Goal: Task Accomplishment & Management: Use online tool/utility

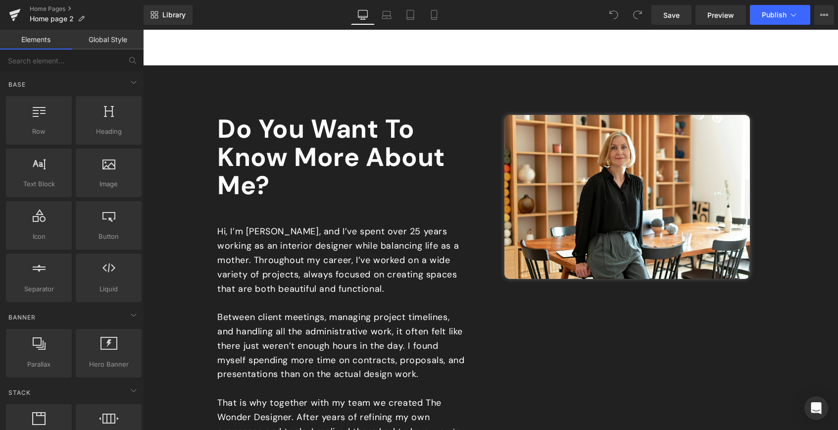
scroll to position [457, 0]
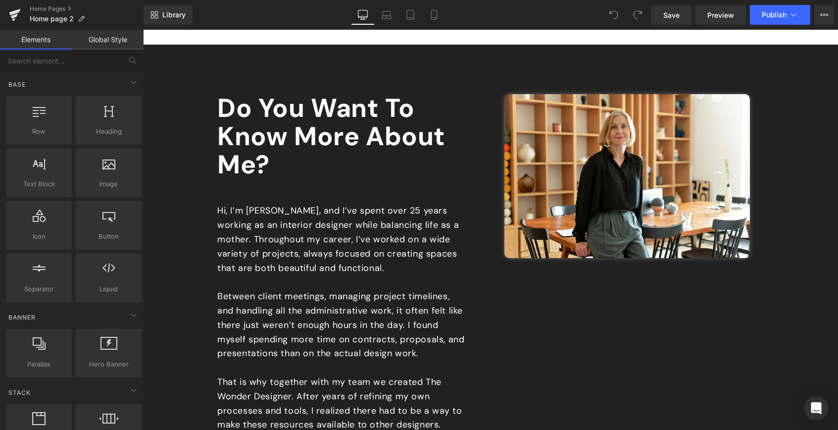
click at [314, 222] on p "Hi, I’m Lauren, and I’ve spent over 25 years working as an interior designer wh…" at bounding box center [341, 238] width 248 height 71
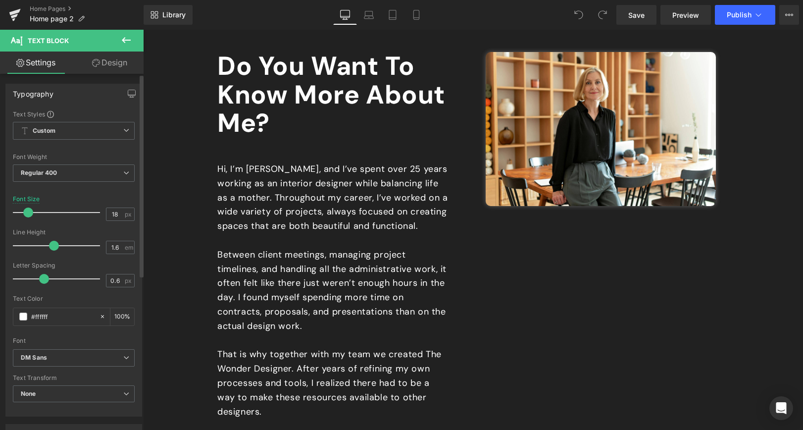
scroll to position [554, 0]
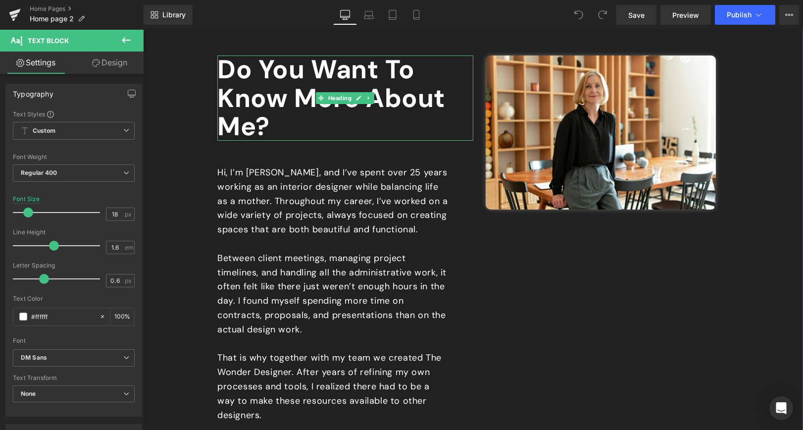
click at [253, 126] on span "Do You Want to Know More about Me?" at bounding box center [331, 97] width 228 height 90
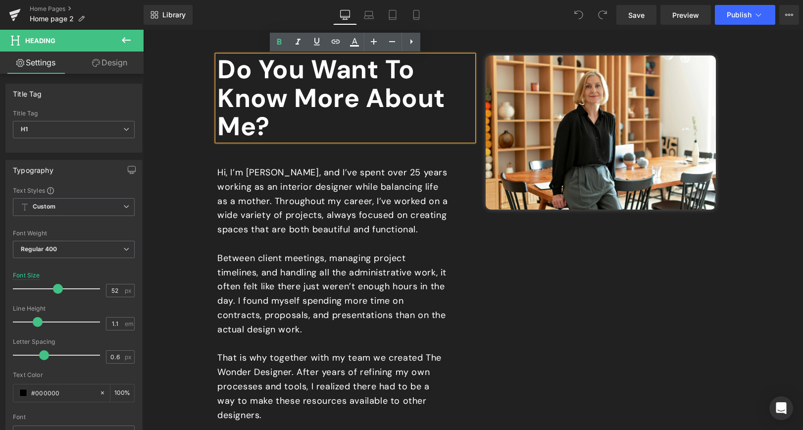
click at [255, 127] on span "Do You Want to Know More about Me?" at bounding box center [331, 97] width 228 height 90
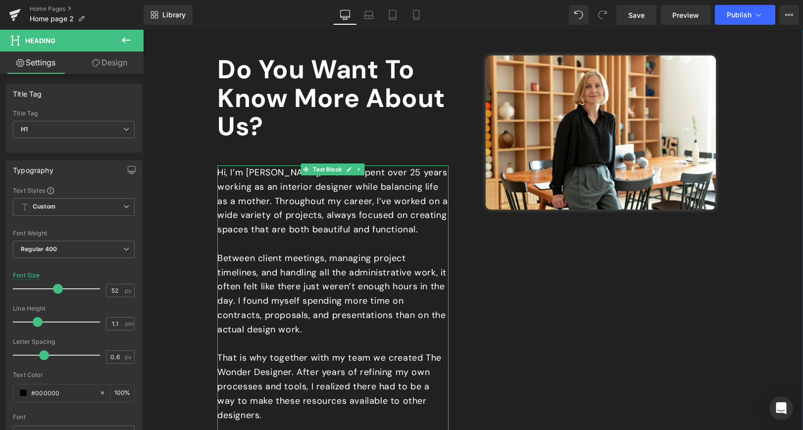
click at [259, 178] on p "Hi, I’m Lauren, and I’ve spent over 25 years working as an interior designer wh…" at bounding box center [332, 200] width 231 height 71
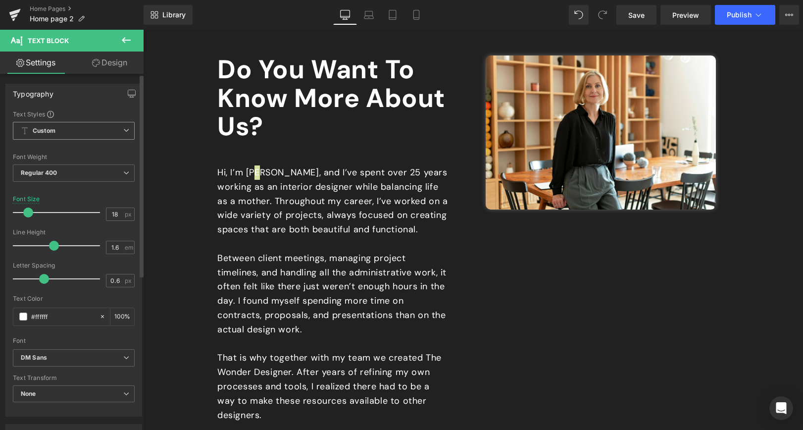
click at [125, 128] on span "Custom Setup Global Style" at bounding box center [74, 131] width 122 height 18
click at [114, 113] on div "Text Styles" at bounding box center [74, 114] width 122 height 8
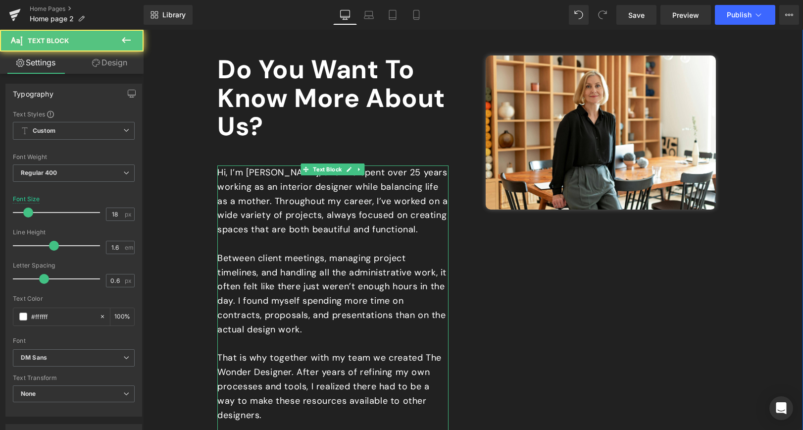
click at [281, 174] on p "Hi, I’m Lauren, and I’ve spent over 25 years working as an interior designer wh…" at bounding box center [332, 200] width 231 height 71
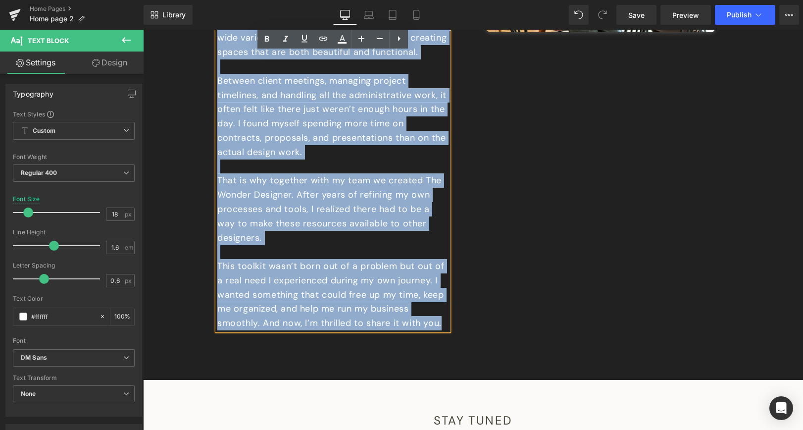
scroll to position [752, 0]
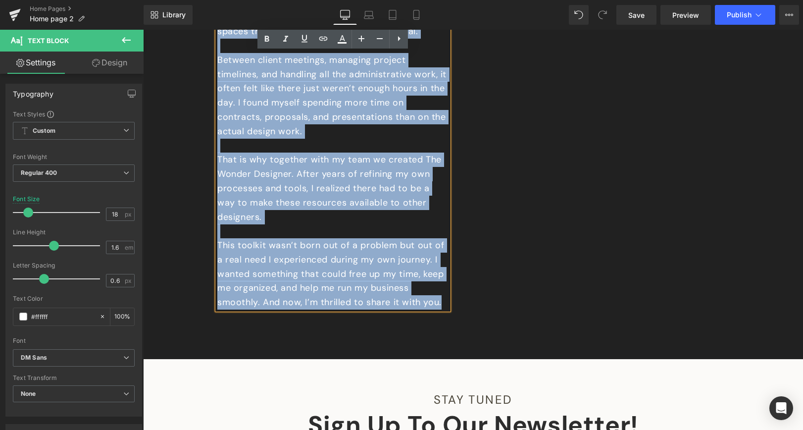
drag, startPoint x: 282, startPoint y: 173, endPoint x: 442, endPoint y: 301, distance: 205.0
click at [442, 301] on div "Hi, I’m Lauren, and I’ve spent over 25 years working as an interior designer wh…" at bounding box center [332, 138] width 231 height 342
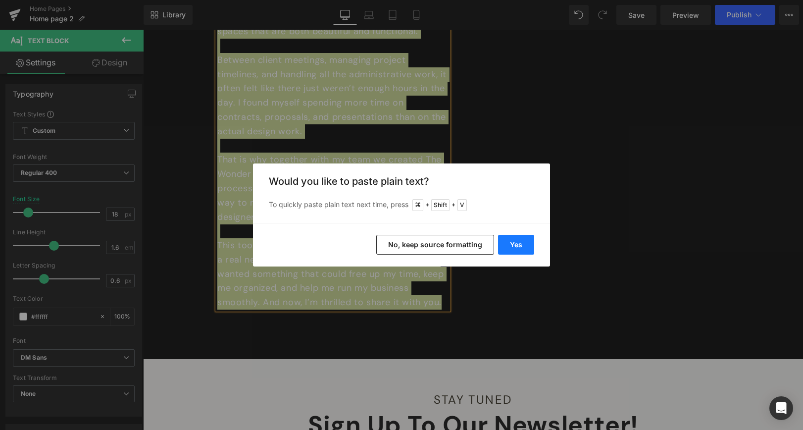
drag, startPoint x: 522, startPoint y: 245, endPoint x: 378, endPoint y: 215, distance: 146.6
click at [522, 245] on button "Yes" at bounding box center [516, 245] width 36 height 20
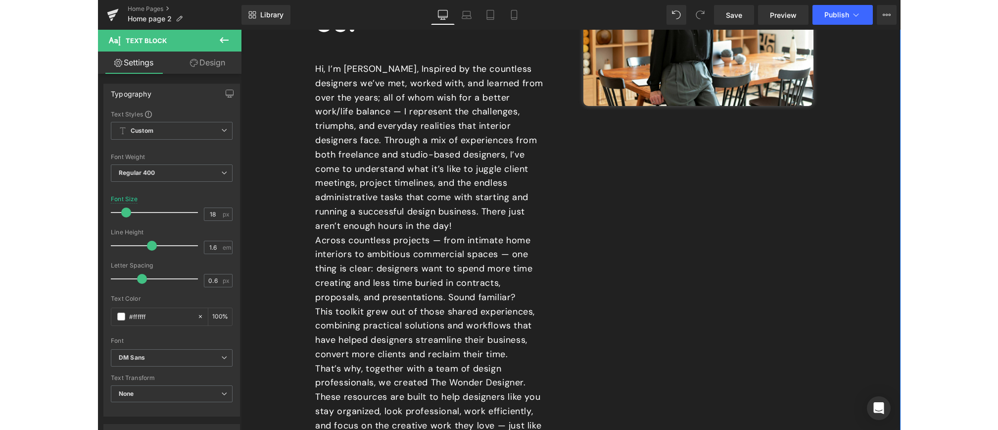
scroll to position [656, 0]
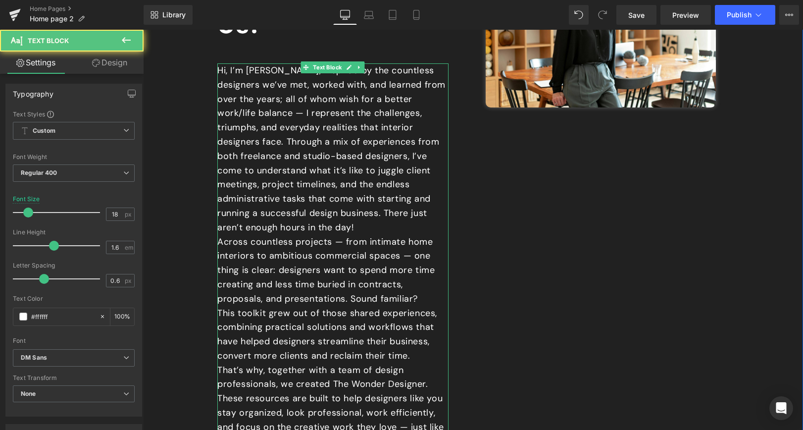
click at [283, 72] on p "Hi, I’m [PERSON_NAME], Inspired by the countless designers we’ve met, worked wi…" at bounding box center [332, 148] width 231 height 171
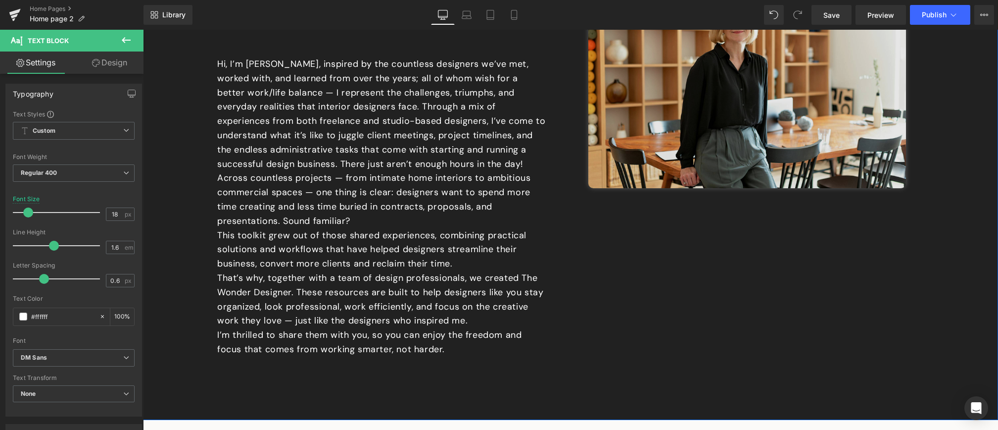
scroll to position [548, 0]
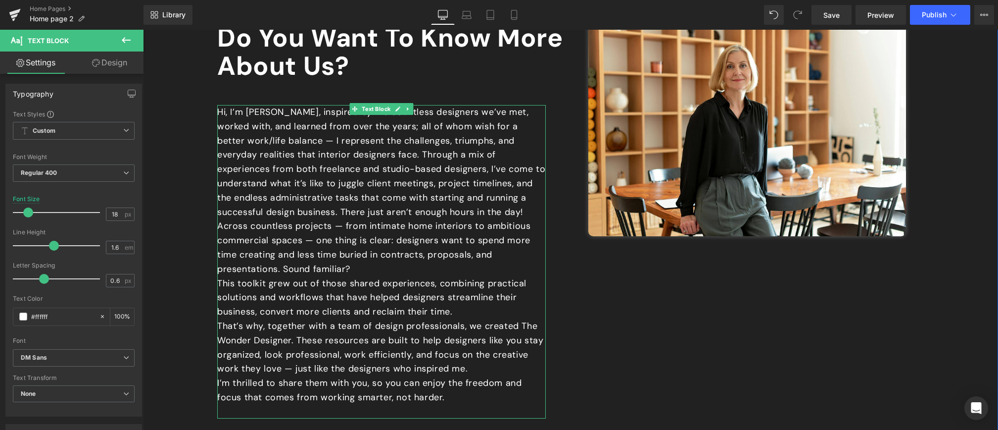
click at [426, 216] on p "Hi, I’m [PERSON_NAME], inspired by the countless designers we’ve met, worked wi…" at bounding box center [381, 162] width 329 height 114
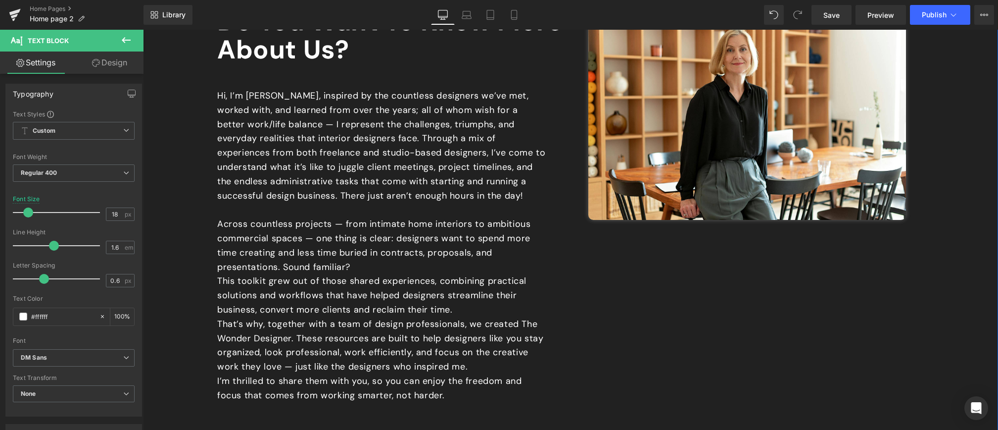
scroll to position [568, 0]
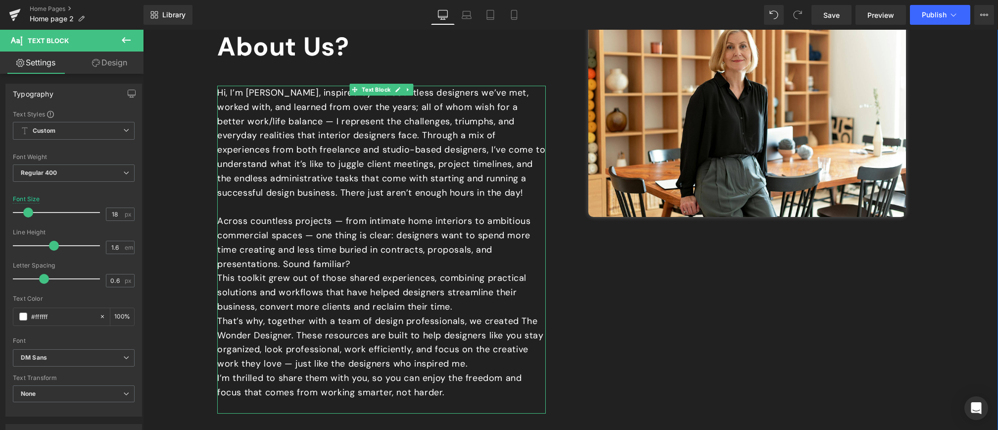
click at [362, 264] on p "Across countless projects — from intimate home interiors to ambitious commercia…" at bounding box center [381, 242] width 329 height 57
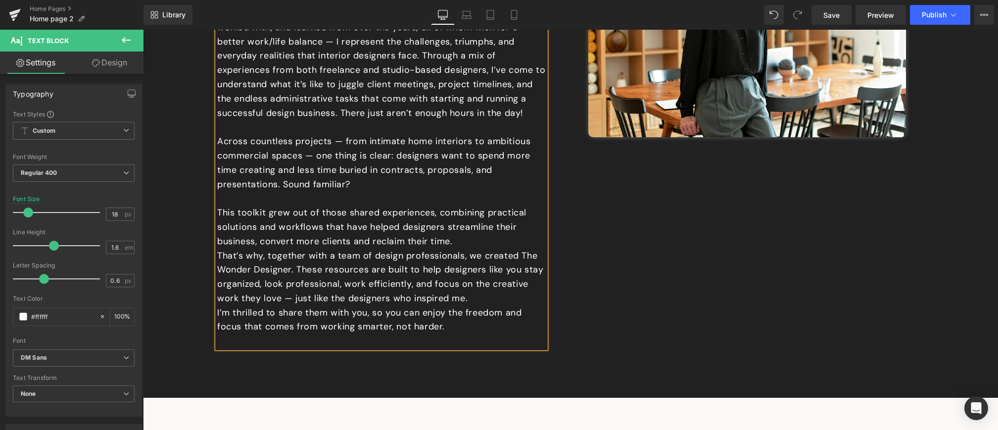
scroll to position [649, 0]
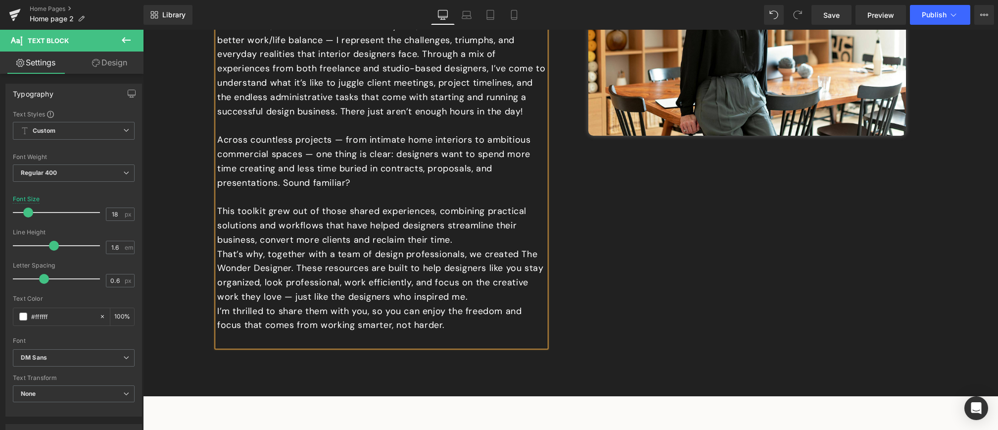
click at [477, 240] on p "This toolkit grew out of those shared experiences, combining practical solution…" at bounding box center [381, 225] width 329 height 43
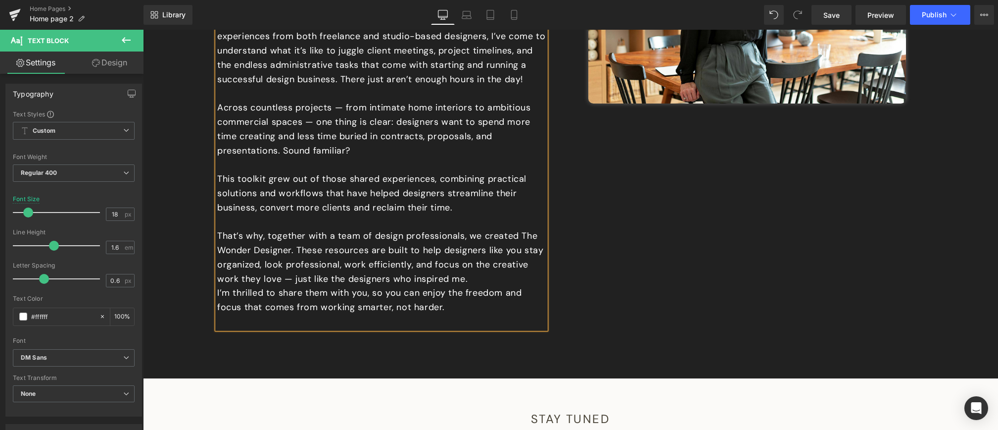
scroll to position [701, 0]
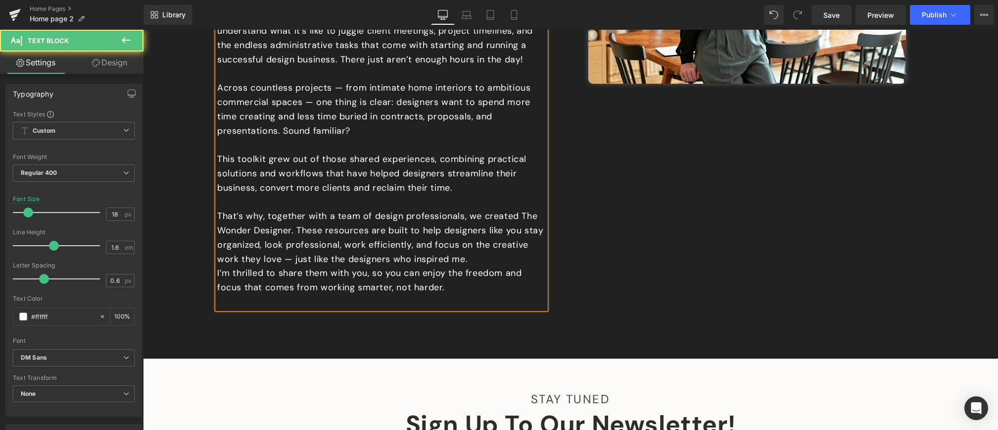
click at [491, 258] on p "That’s why, together with a team of design professionals, we created The Wonder…" at bounding box center [381, 237] width 329 height 57
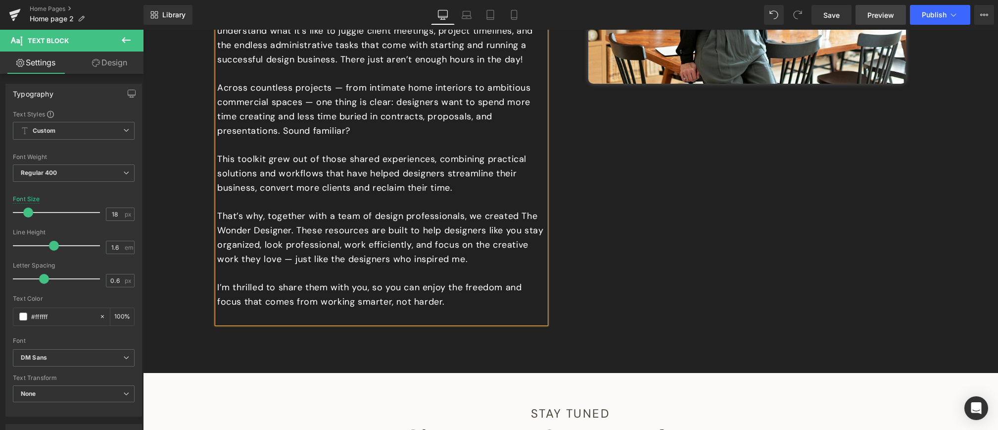
click at [837, 14] on span "Preview" at bounding box center [881, 15] width 27 height 10
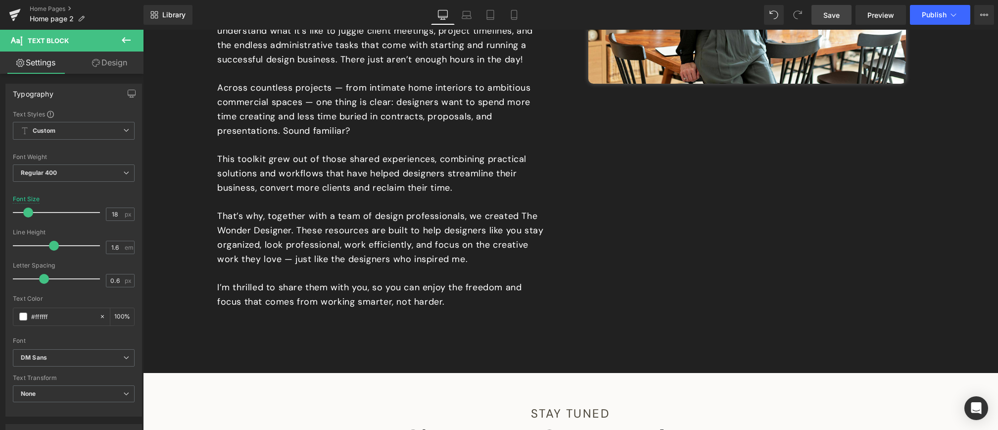
click at [831, 16] on span "Save" at bounding box center [832, 15] width 16 height 10
click at [837, 16] on span "Preview" at bounding box center [881, 15] width 27 height 10
click at [512, 13] on icon at bounding box center [514, 15] width 10 height 10
type input "100"
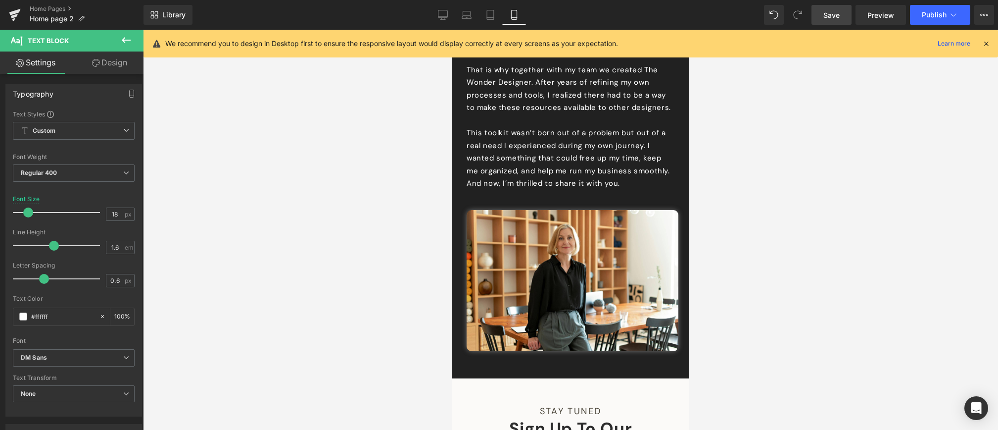
scroll to position [0, 0]
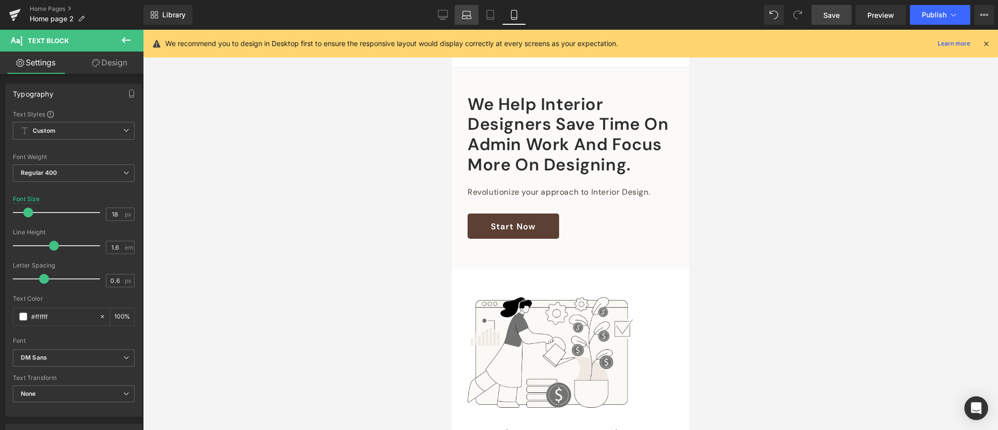
click at [466, 14] on icon at bounding box center [467, 15] width 10 height 10
type input "16"
type input "100"
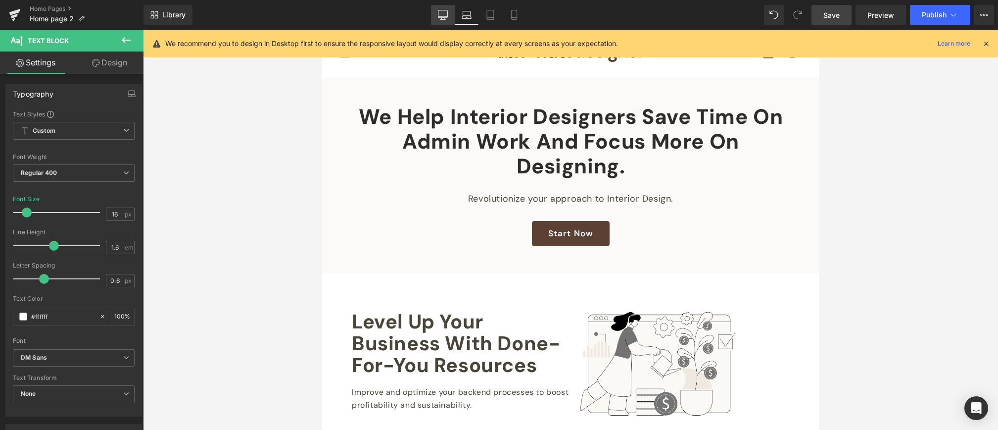
click at [445, 16] on icon at bounding box center [442, 16] width 9 height 0
type input "18"
type input "100"
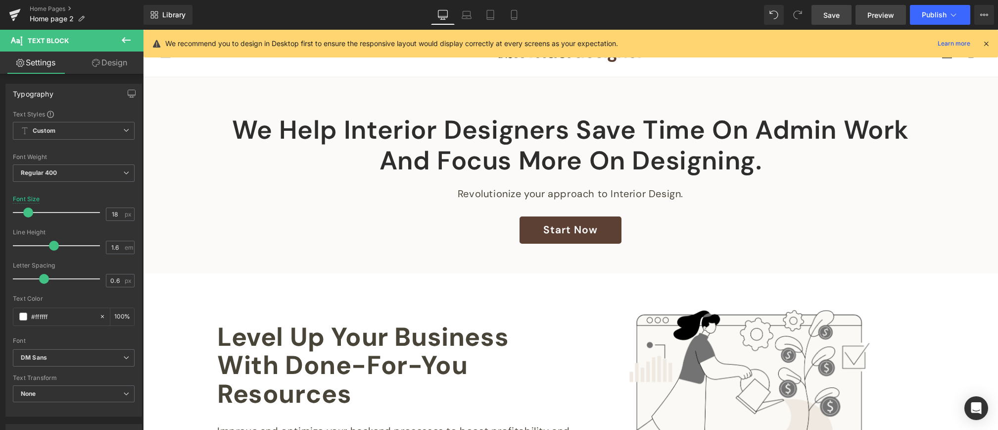
click at [837, 15] on span "Preview" at bounding box center [881, 15] width 27 height 10
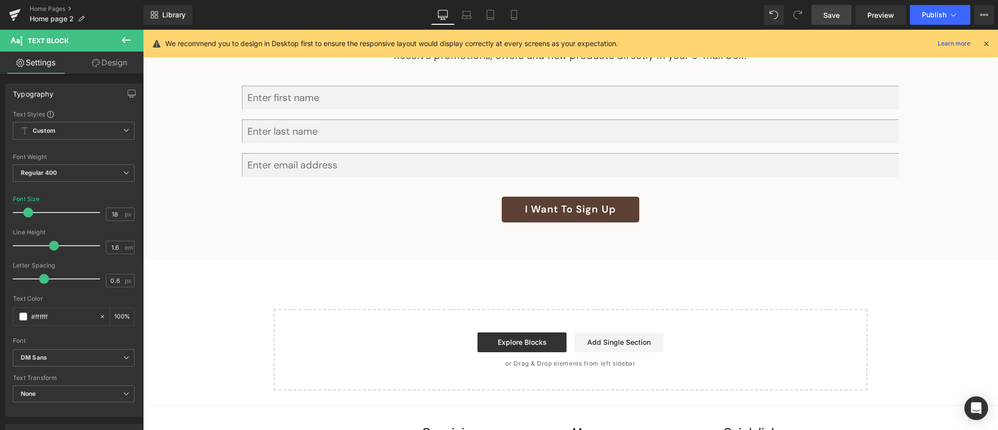
scroll to position [1410, 0]
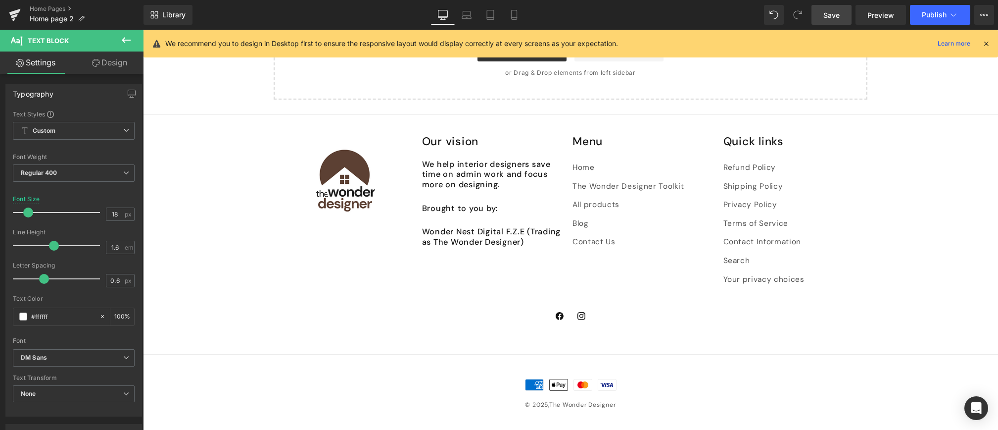
click at [586, 382] on circle at bounding box center [585, 384] width 7 height 7
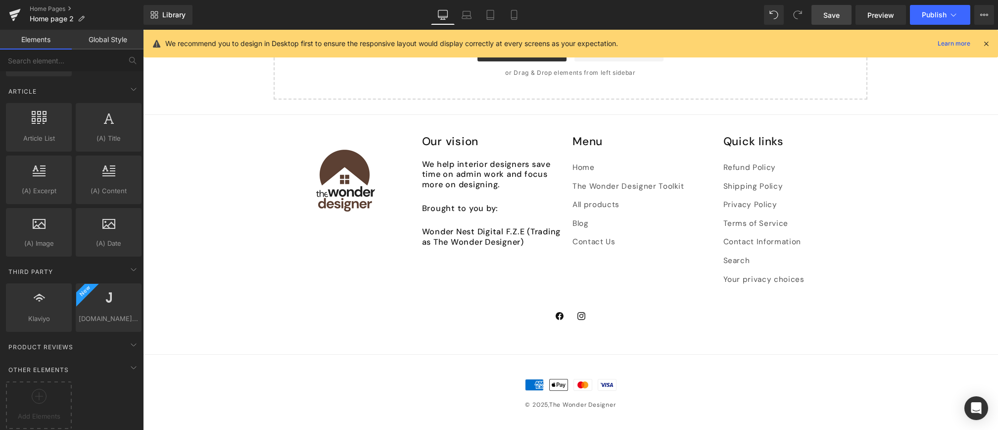
scroll to position [1406, 0]
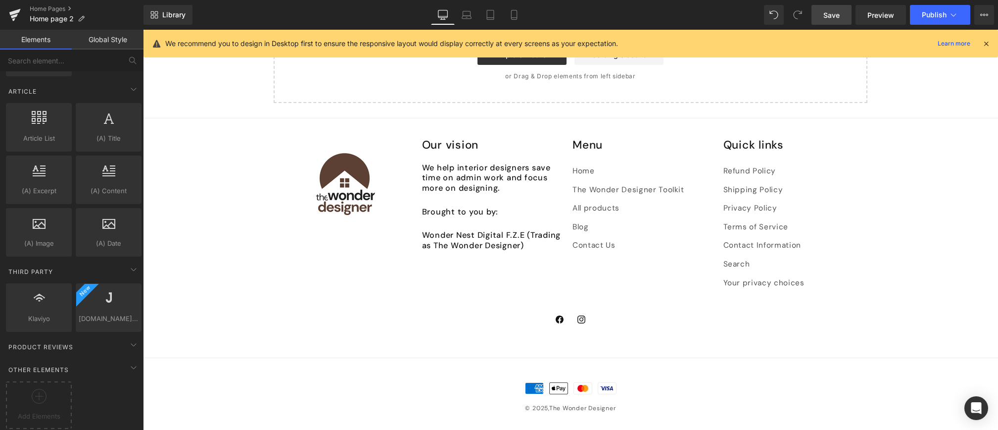
click at [561, 385] on icon at bounding box center [559, 388] width 18 height 11
click at [561, 388] on icon at bounding box center [561, 388] width 2 height 3
click at [511, 362] on div "Payment methods American Express Apple Pay Mastercard Visa © 2025, The Wonder D…" at bounding box center [570, 385] width 855 height 56
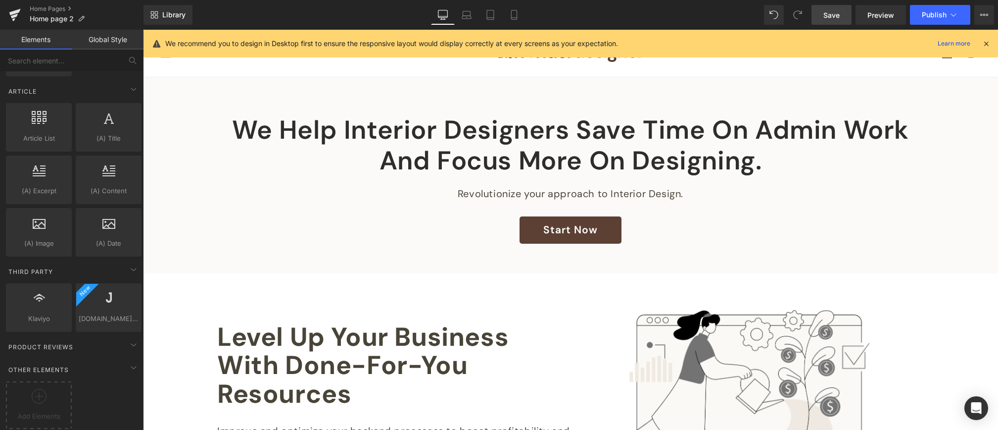
scroll to position [0, 0]
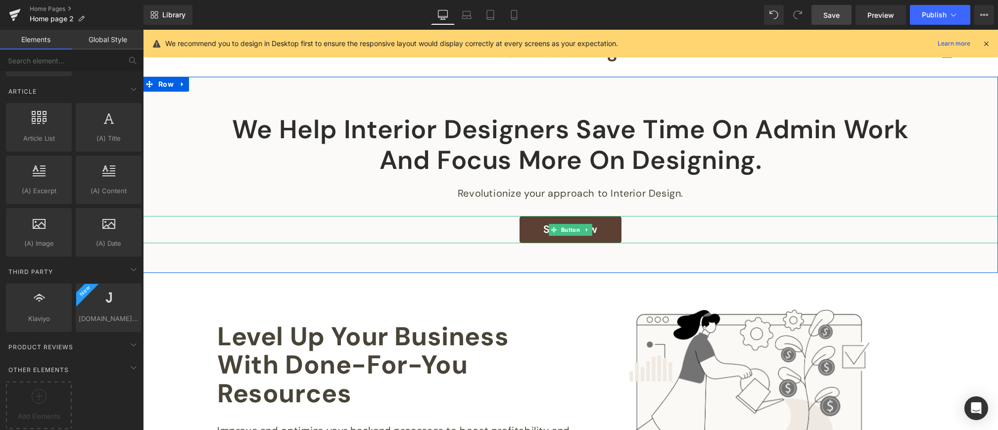
click at [613, 227] on link "Start Now" at bounding box center [571, 229] width 102 height 27
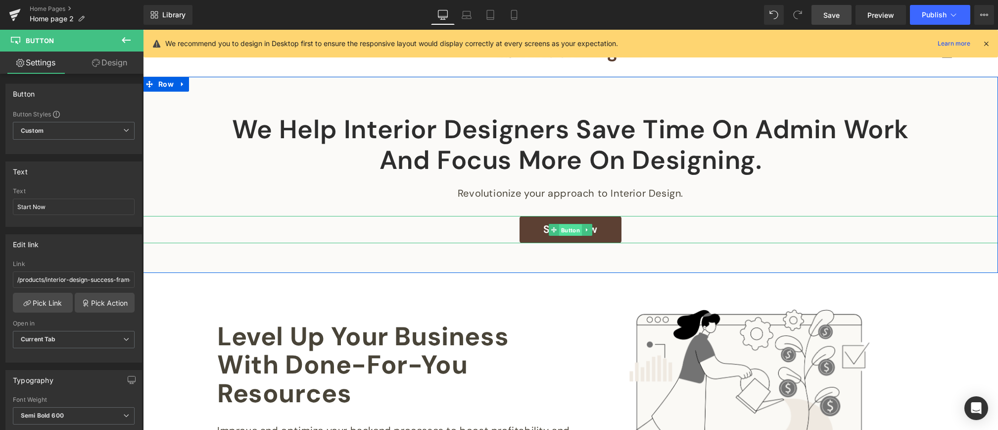
click at [576, 230] on span "Button" at bounding box center [570, 230] width 23 height 12
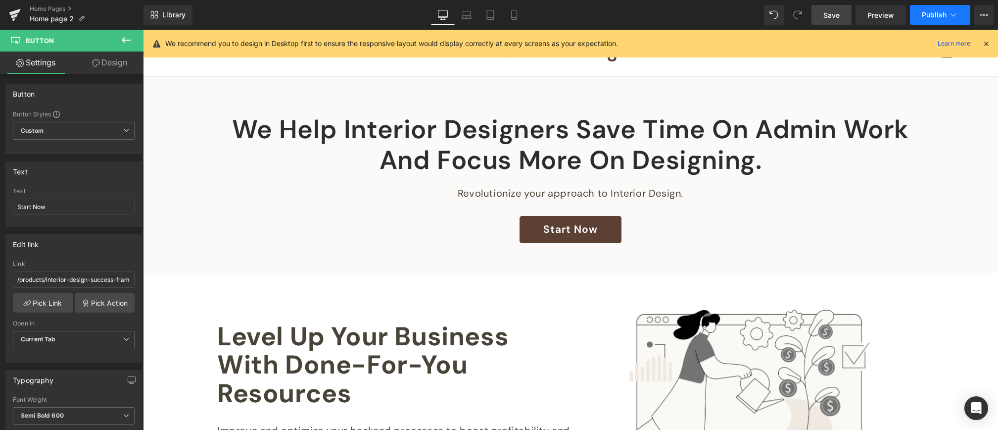
click at [837, 13] on span "Publish" at bounding box center [934, 15] width 25 height 8
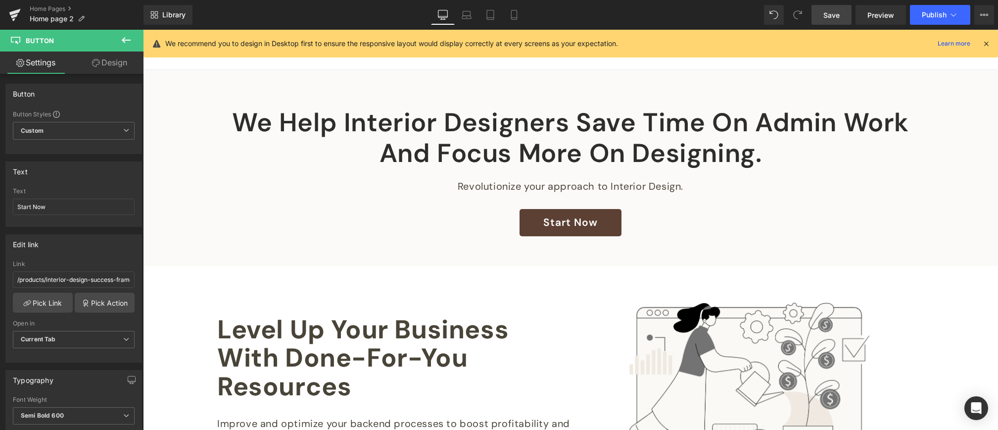
scroll to position [0, 0]
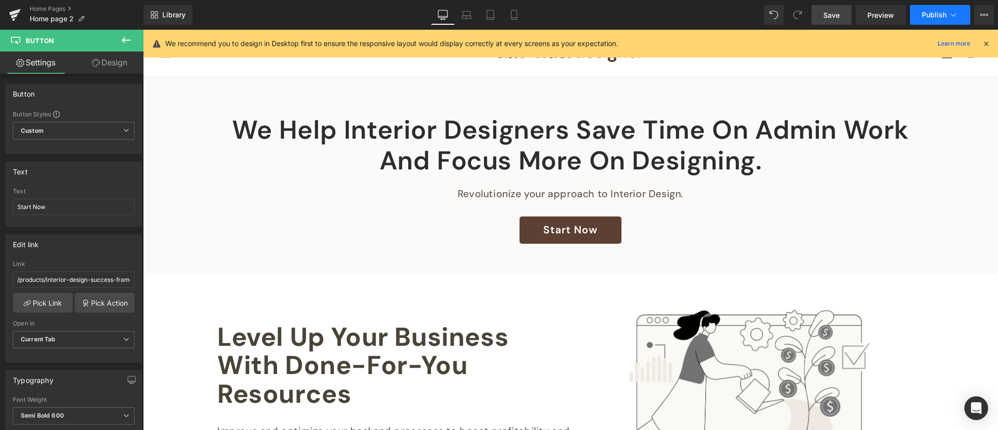
click at [837, 17] on span "Publish" at bounding box center [934, 15] width 25 height 8
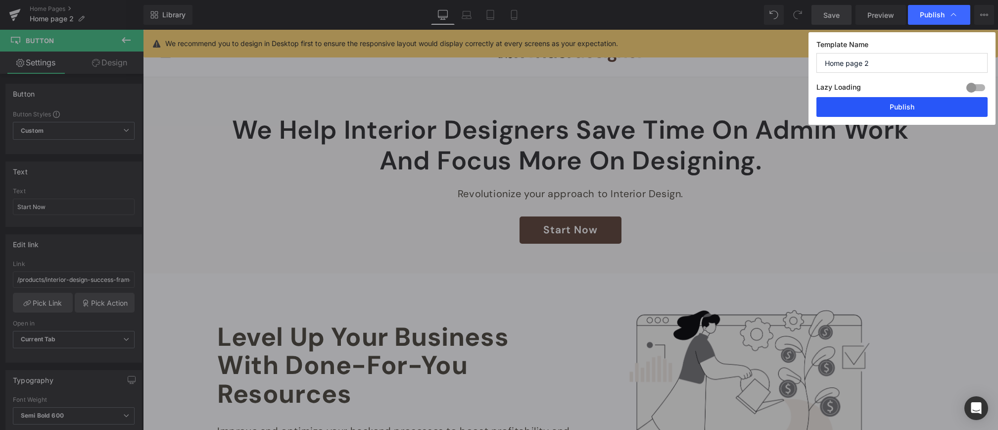
click at [837, 108] on button "Publish" at bounding box center [902, 107] width 171 height 20
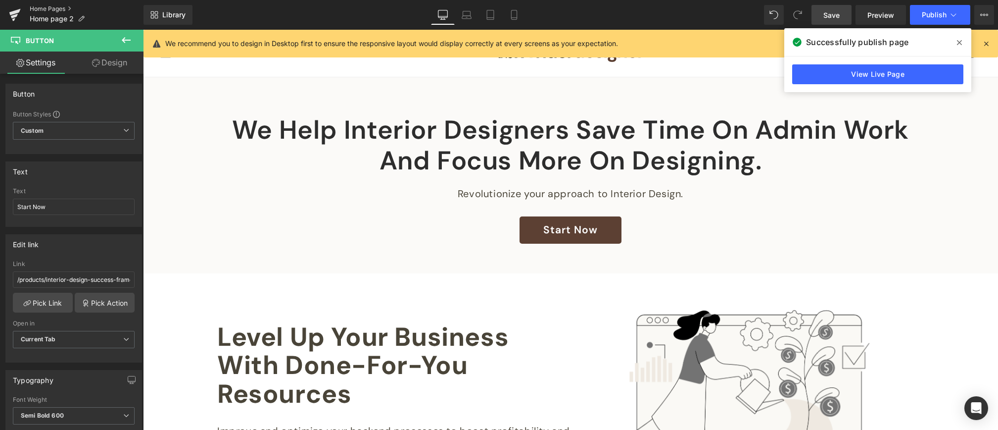
click at [44, 10] on link "Home Pages" at bounding box center [87, 9] width 114 height 8
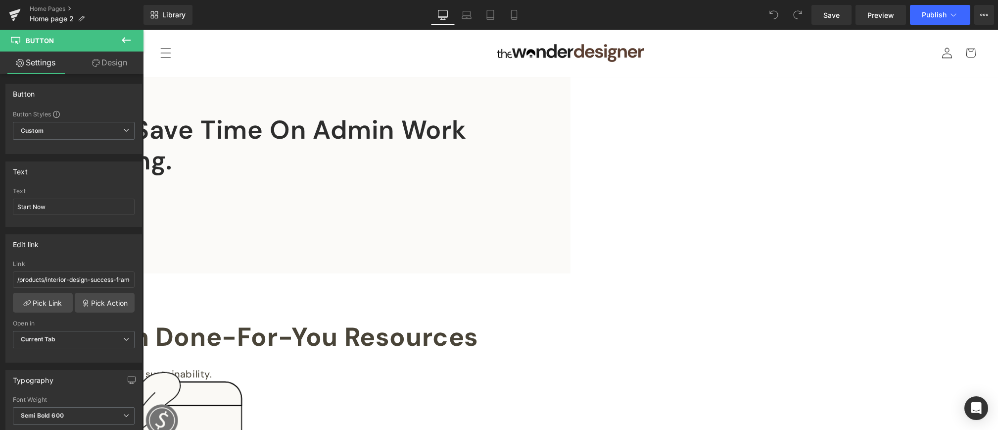
click at [124, 42] on icon at bounding box center [126, 40] width 9 height 6
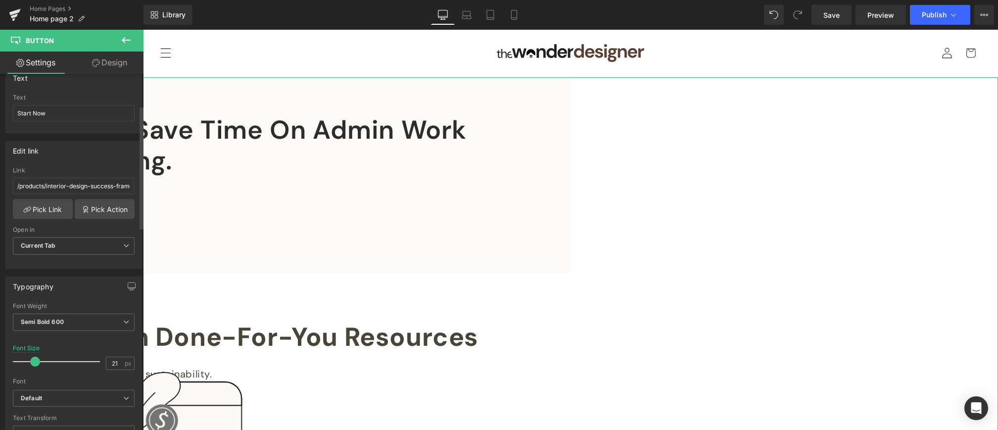
scroll to position [95, 0]
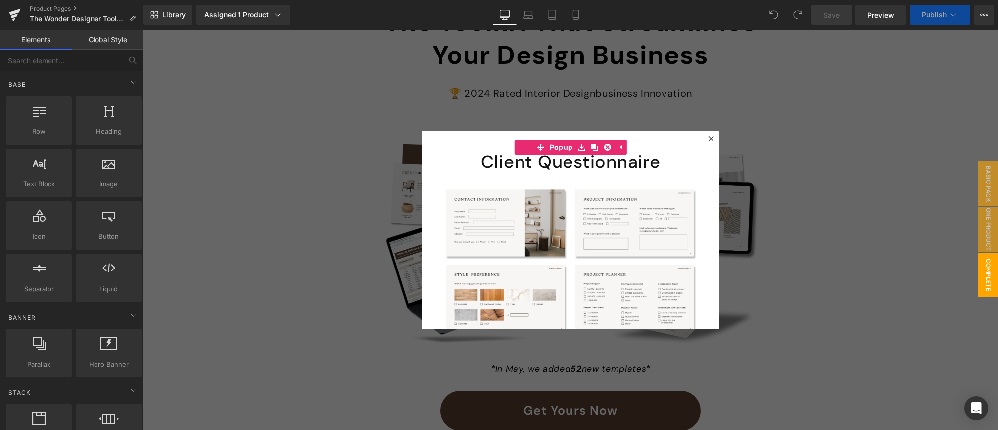
scroll to position [826, 0]
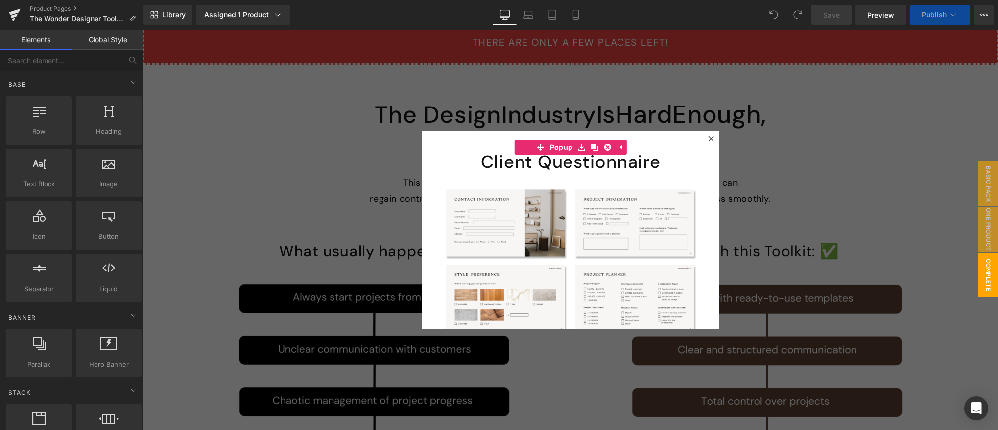
click at [211, 190] on div at bounding box center [570, 230] width 855 height 400
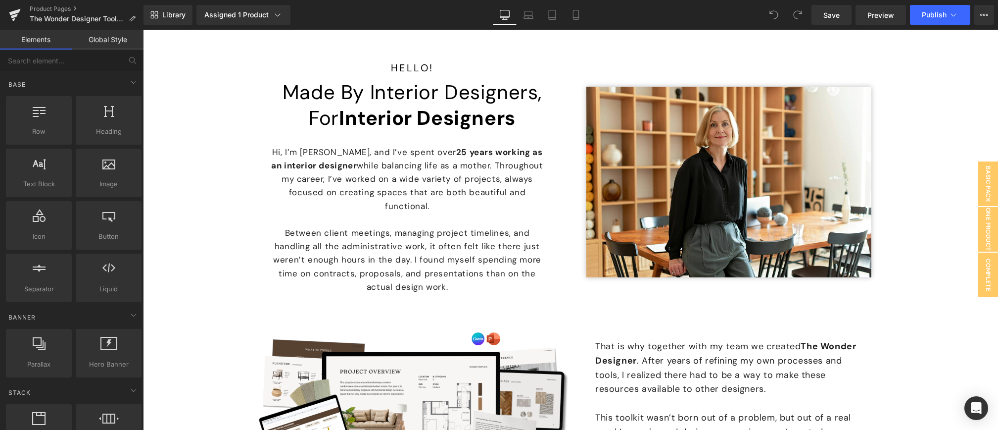
scroll to position [7757, 0]
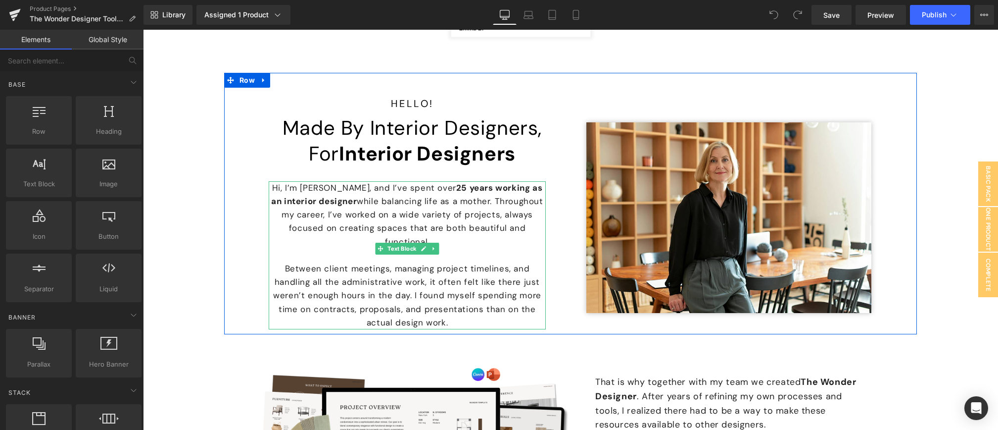
click at [338, 193] on p "Hi, I’m [PERSON_NAME], and I’ve spent over 25 years working as an interior desi…" at bounding box center [407, 214] width 277 height 67
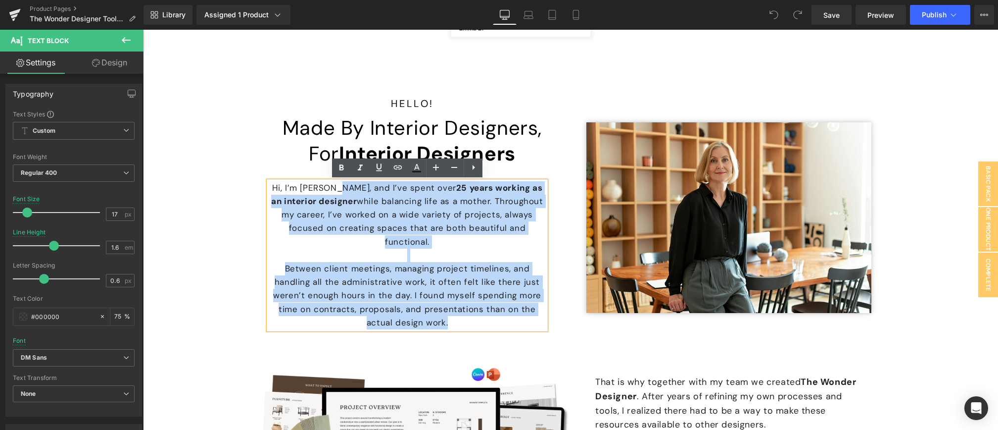
drag, startPoint x: 330, startPoint y: 188, endPoint x: 448, endPoint y: 307, distance: 168.0
click at [448, 307] on div "Hi, I’m [PERSON_NAME], and I’ve spent over 25 years working as an interior desi…" at bounding box center [407, 255] width 277 height 148
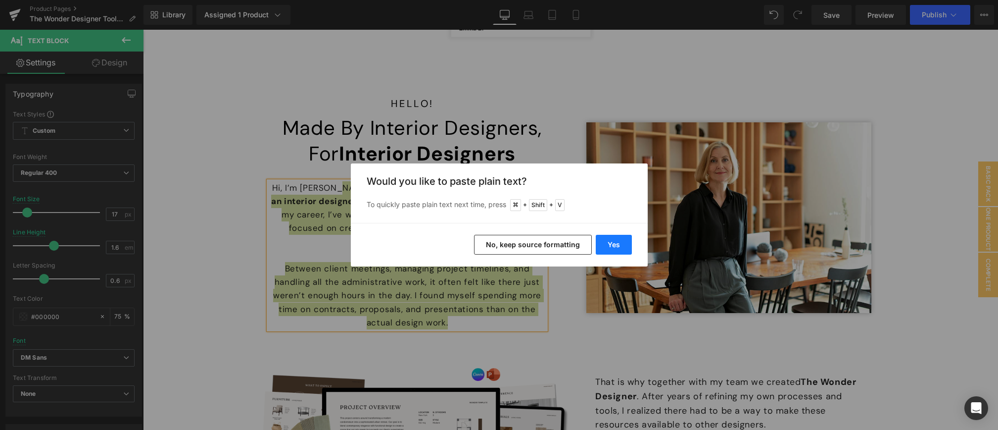
click at [613, 246] on button "Yes" at bounding box center [614, 245] width 36 height 20
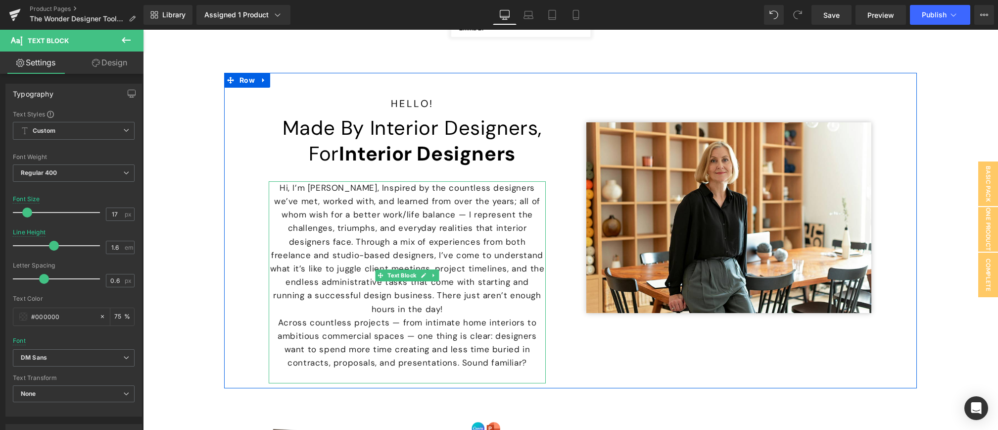
click at [342, 187] on span "Hi, I’m Lauren, Inspired by the countless designers we’ve met, worked with, and…" at bounding box center [407, 248] width 275 height 132
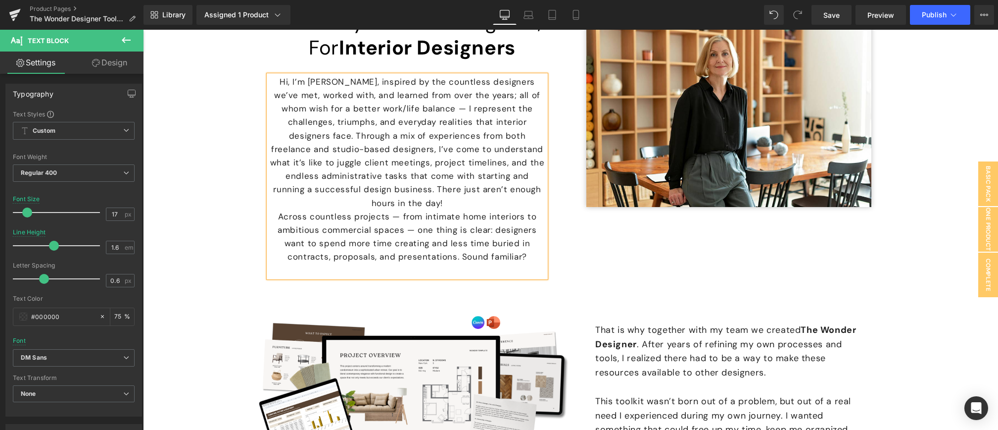
scroll to position [7872, 0]
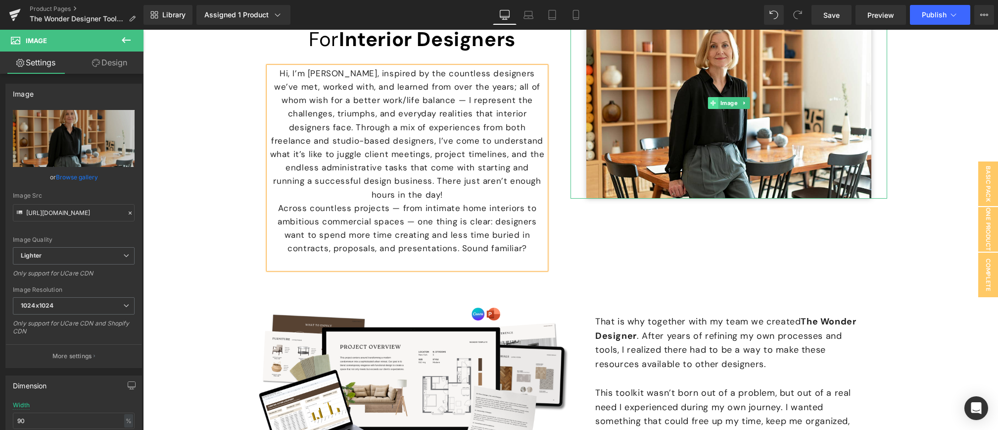
click at [713, 104] on icon at bounding box center [713, 102] width 5 height 5
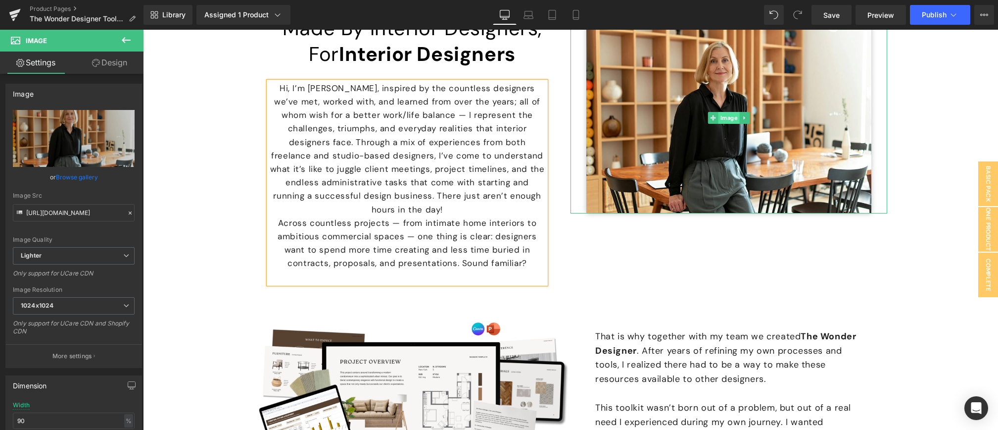
scroll to position [7810, 0]
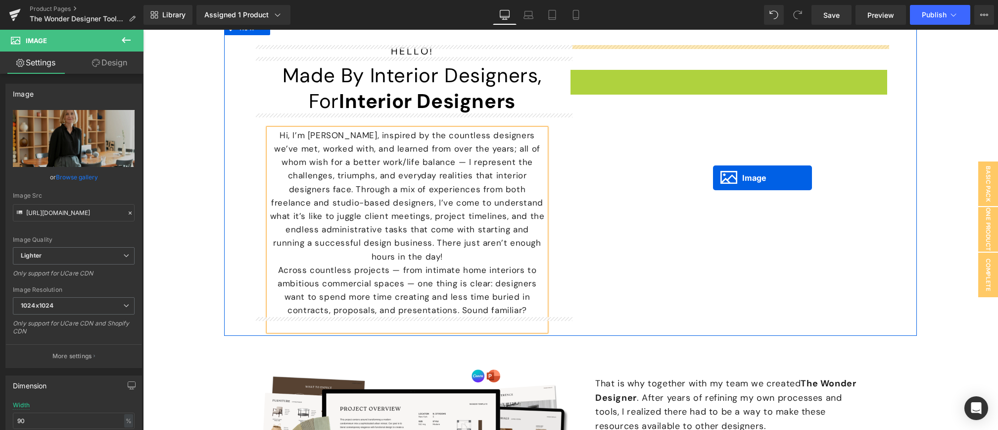
drag, startPoint x: 713, startPoint y: 163, endPoint x: 713, endPoint y: 178, distance: 14.4
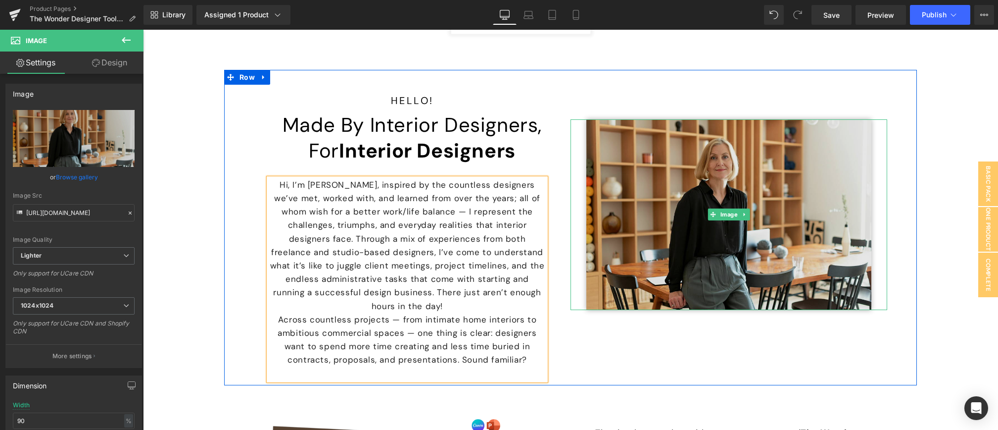
scroll to position [7827, 0]
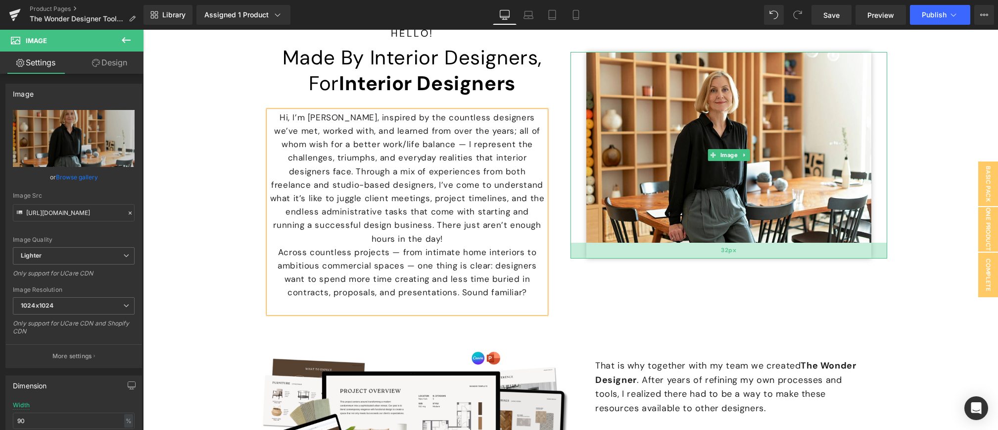
drag, startPoint x: 726, startPoint y: 249, endPoint x: 727, endPoint y: 257, distance: 7.9
click at [726, 258] on div "32px" at bounding box center [729, 251] width 317 height 16
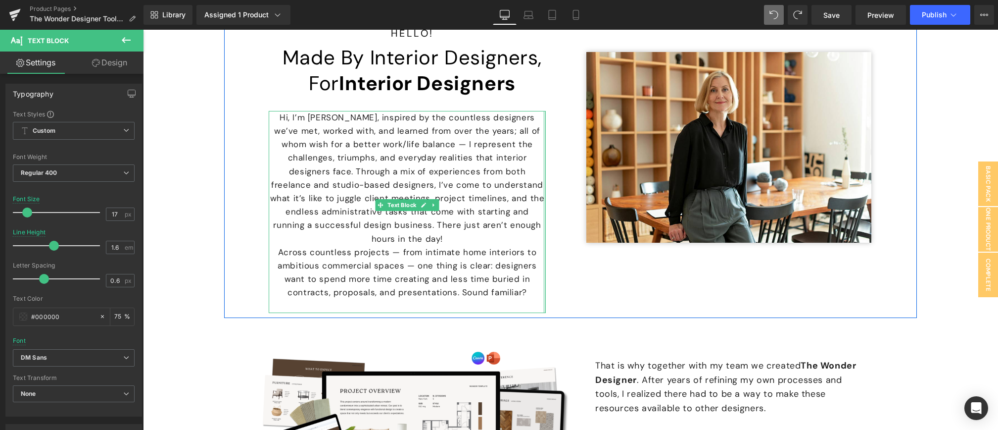
drag, startPoint x: 545, startPoint y: 181, endPoint x: 480, endPoint y: 180, distance: 65.3
click at [563, 181] on div "HELLO! Heading Made by Interior Designers, for Interior Designers Heading Hi, I…" at bounding box center [412, 170] width 317 height 286
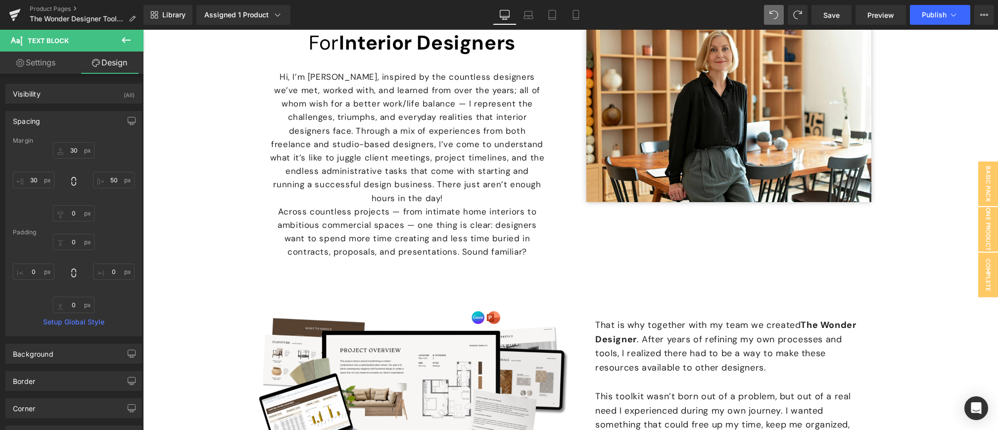
scroll to position [7869, 0]
click at [385, 170] on span "Hi, I’m [PERSON_NAME], inspired by the countless designers we’ve met, worked wi…" at bounding box center [407, 137] width 275 height 132
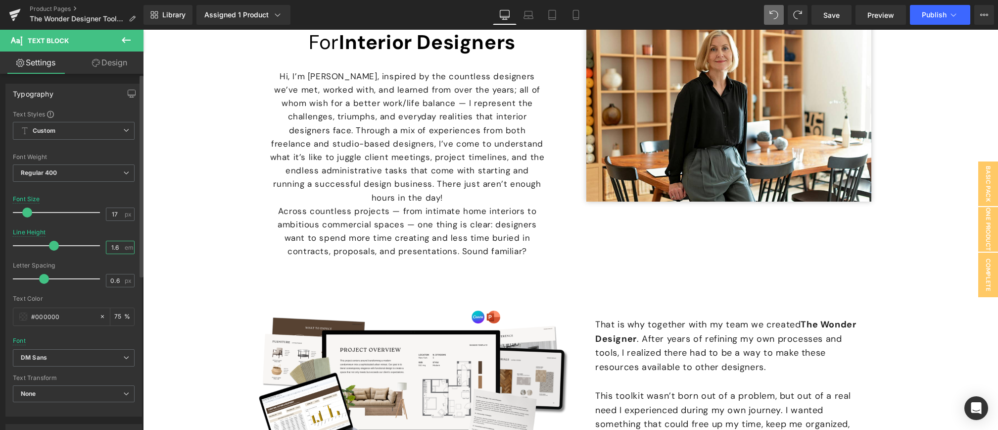
click at [114, 249] on input "1.6" at bounding box center [114, 247] width 17 height 12
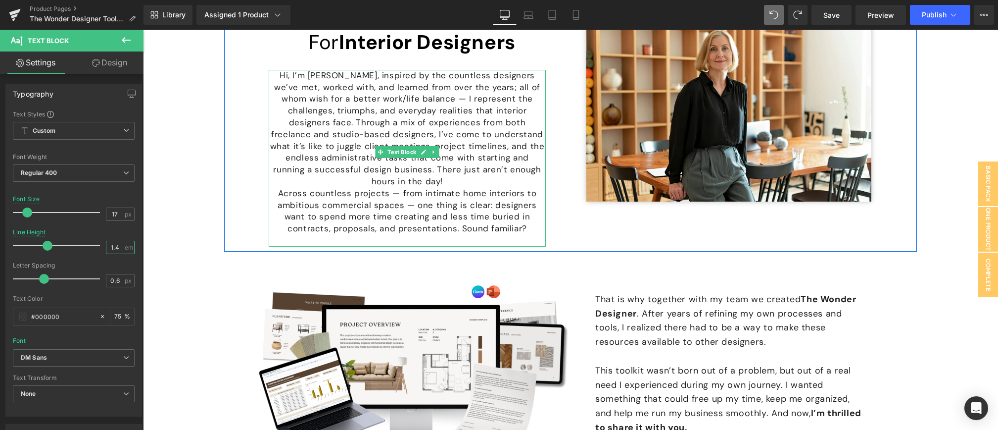
type input "1.4"
click at [478, 169] on p "Hi, I’m [PERSON_NAME], inspired by the countless designers we’ve met, worked wi…" at bounding box center [407, 129] width 277 height 118
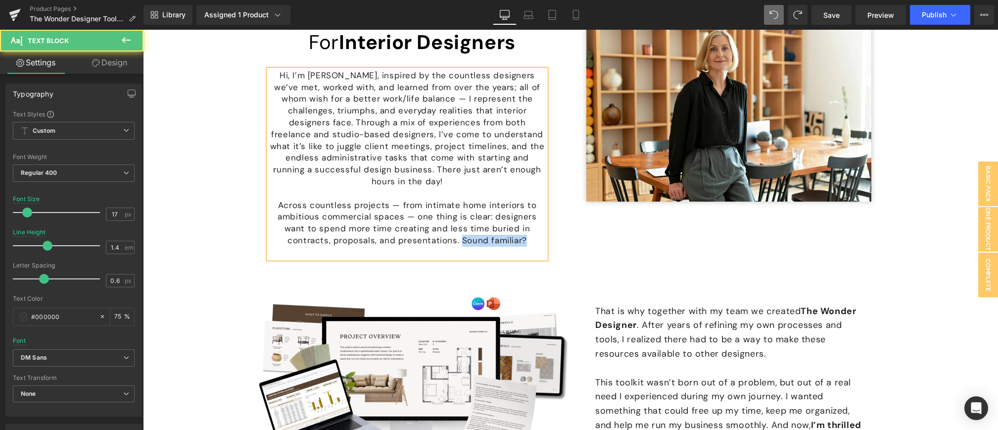
drag, startPoint x: 463, startPoint y: 229, endPoint x: 525, endPoint y: 228, distance: 61.9
click at [525, 228] on p "Across countless projects — from intimate home interiors to ambitious commercia…" at bounding box center [407, 222] width 277 height 47
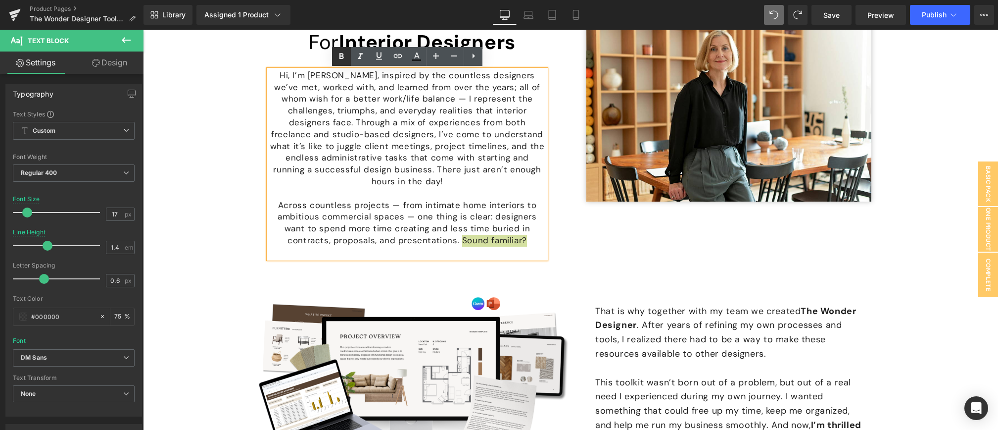
click at [343, 56] on icon at bounding box center [342, 56] width 4 height 6
drag, startPoint x: 503, startPoint y: 157, endPoint x: 471, endPoint y: 169, distance: 34.3
click at [472, 170] on span "Hi, I’m [PERSON_NAME], inspired by the countless designers we’ve met, worked wi…" at bounding box center [407, 128] width 275 height 117
click at [344, 56] on icon at bounding box center [342, 56] width 12 height 12
click at [395, 188] on p at bounding box center [407, 194] width 277 height 12
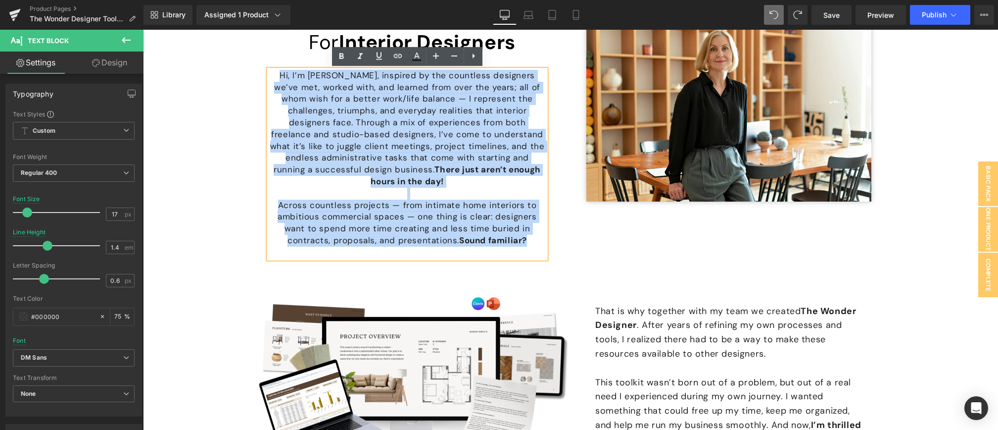
drag, startPoint x: 269, startPoint y: 75, endPoint x: 448, endPoint y: 250, distance: 251.3
click at [450, 250] on div "HELLO! Heading Made by Interior Designers, for Interior Designers Heading Hi, I…" at bounding box center [570, 112] width 693 height 302
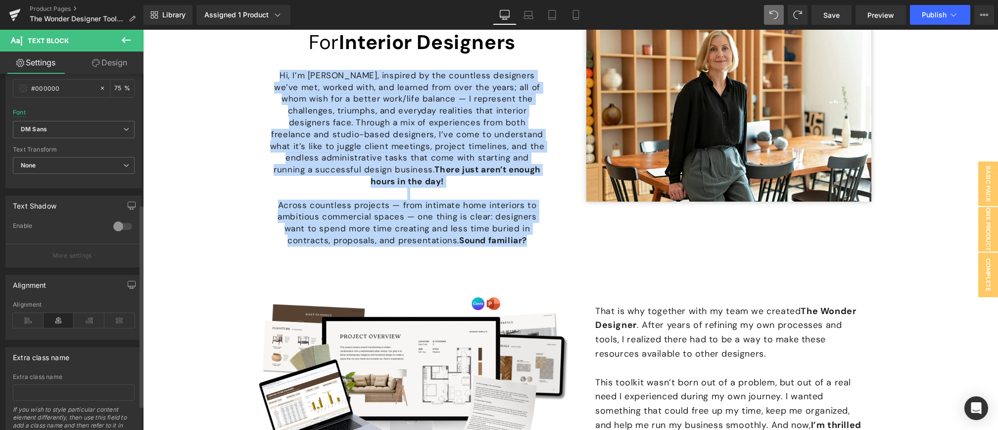
scroll to position [271, 0]
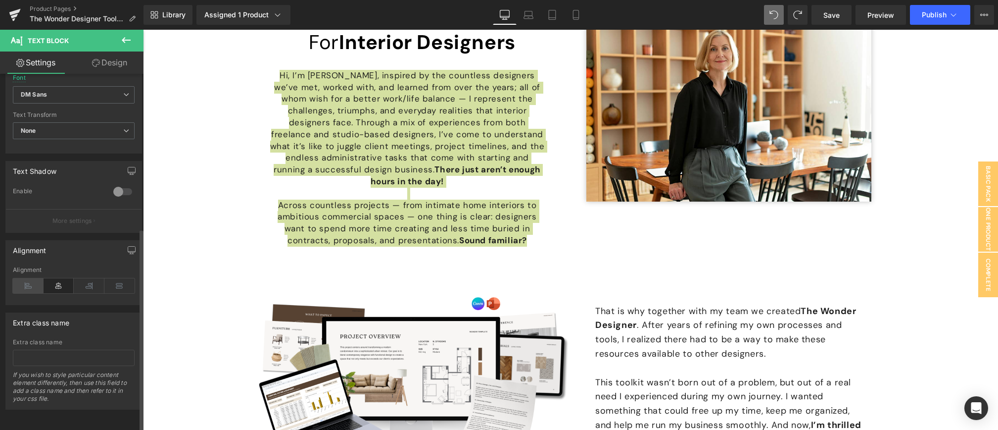
click at [27, 282] on icon at bounding box center [28, 285] width 31 height 15
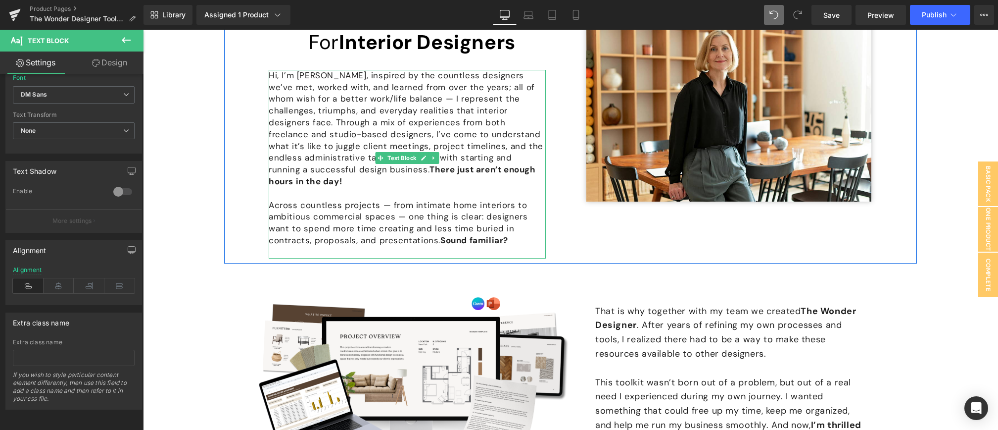
click at [502, 164] on strong "There just aren’t enough hours in the day!" at bounding box center [402, 175] width 267 height 23
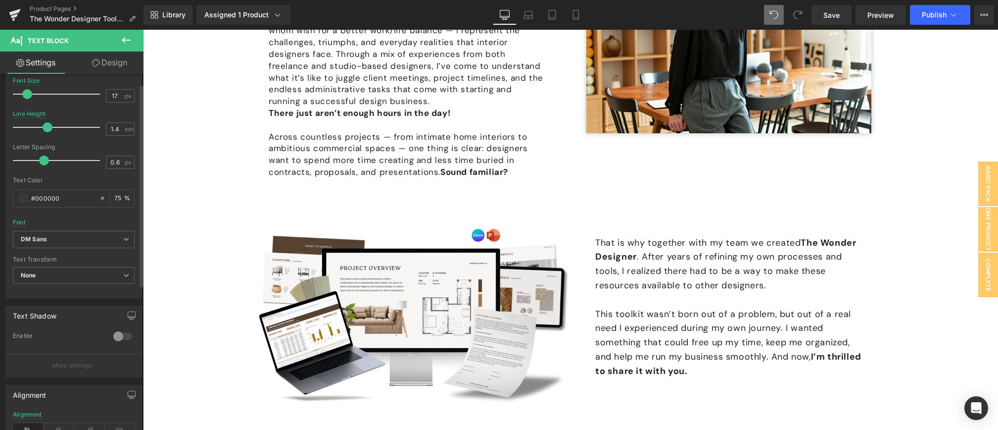
scroll to position [0, 0]
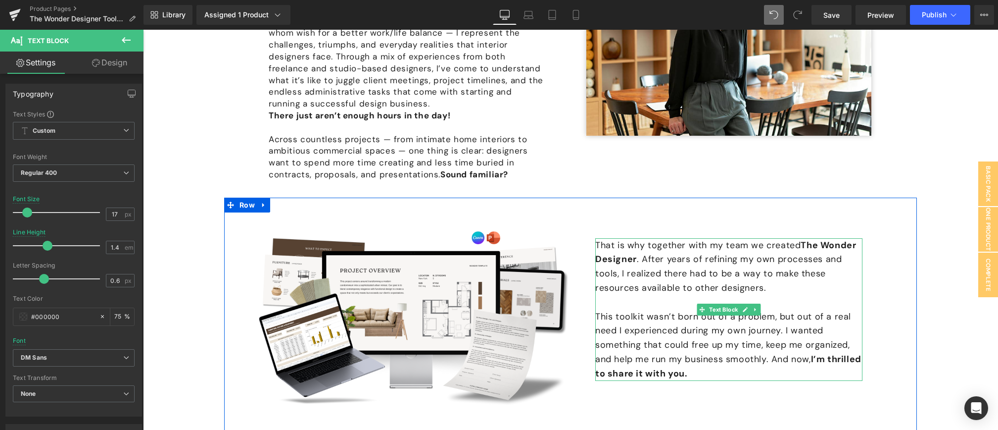
click at [694, 254] on span "That is why together with my team we created The Wonder Designer . After years …" at bounding box center [725, 266] width 261 height 54
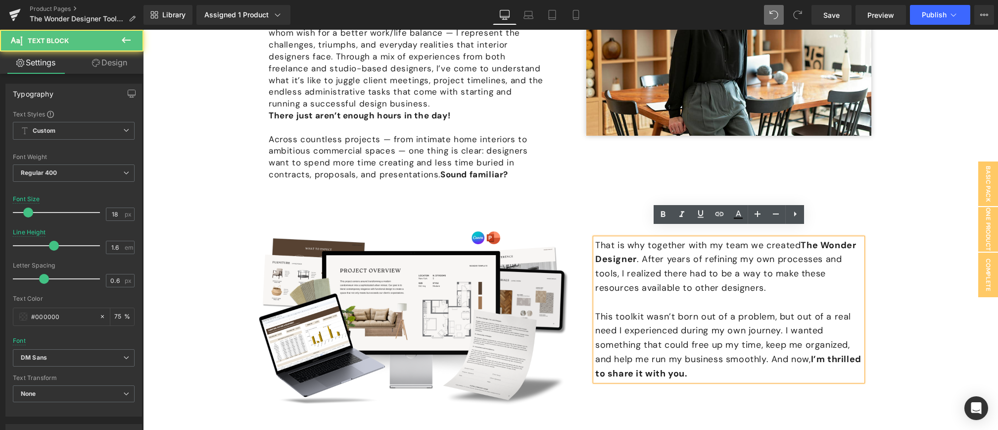
scroll to position [7933, 0]
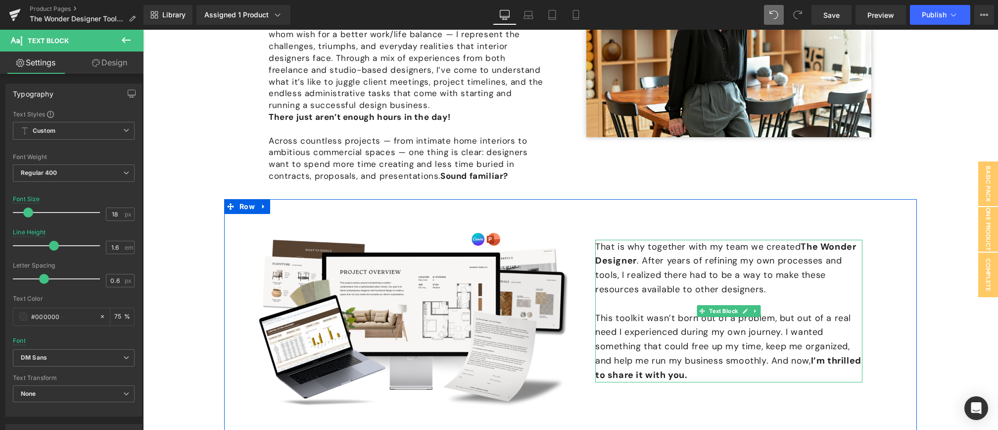
click at [600, 241] on span "That is why together with my team we created The Wonder Designer . After years …" at bounding box center [725, 268] width 261 height 54
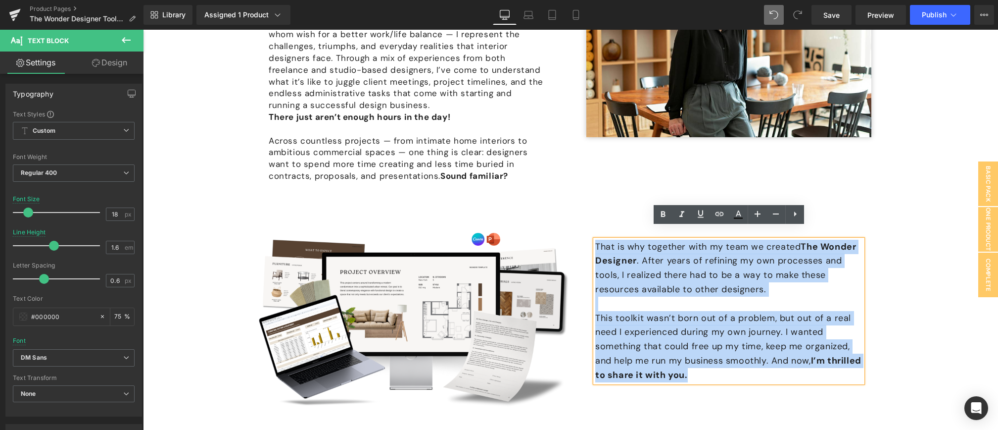
drag, startPoint x: 597, startPoint y: 234, endPoint x: 725, endPoint y: 361, distance: 180.6
click at [725, 362] on div "That is why together with my team we created The Wonder Designer . After years …" at bounding box center [728, 311] width 267 height 143
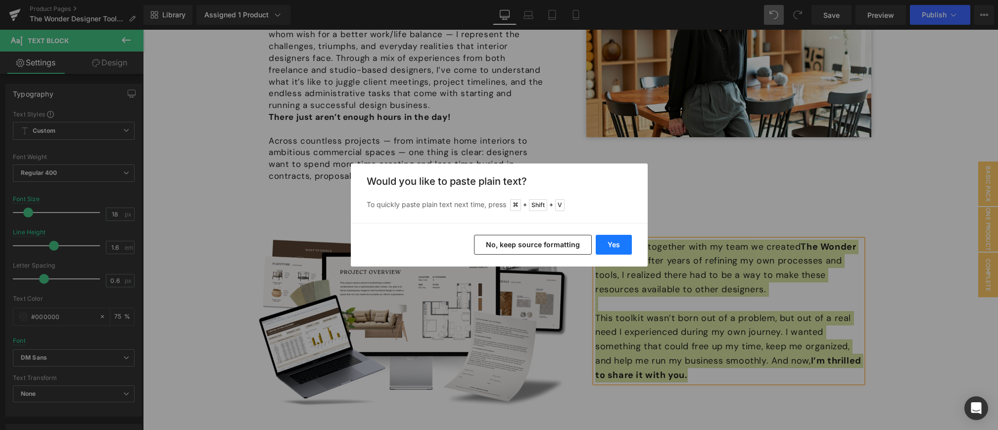
click at [615, 244] on button "Yes" at bounding box center [614, 245] width 36 height 20
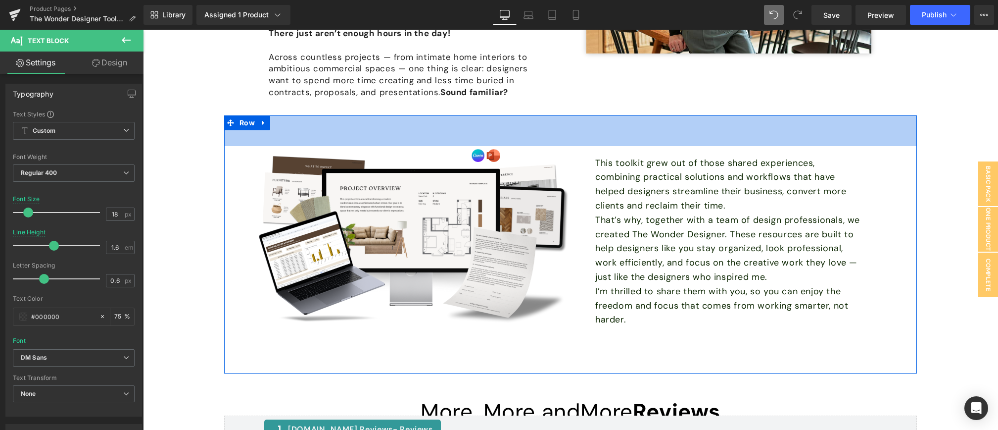
scroll to position [8023, 0]
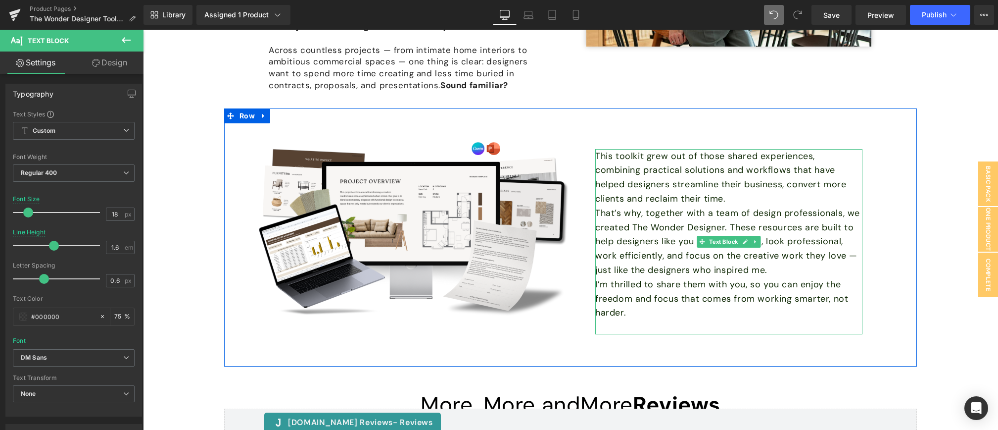
click at [736, 186] on p "This toolkit grew out of those shared experiences, combining practical solution…" at bounding box center [728, 177] width 267 height 57
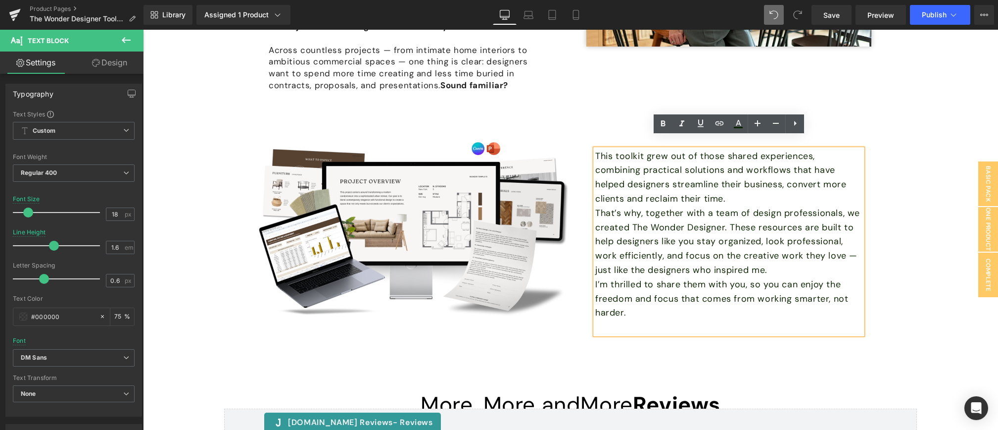
click at [608, 139] on div "This toolkit grew out of those shared experiences, combining practical solution…" at bounding box center [729, 236] width 317 height 195
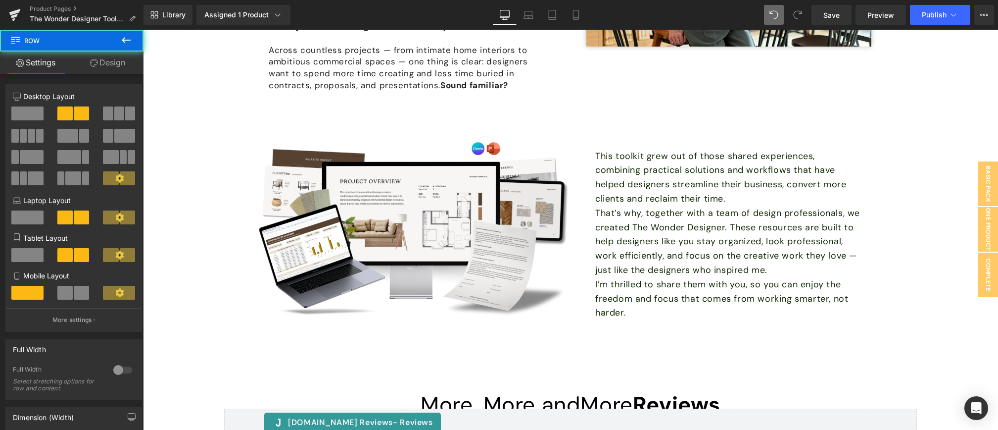
click at [653, 175] on font "This toolkit grew out of those shared experiences, combining practical solution…" at bounding box center [720, 177] width 251 height 54
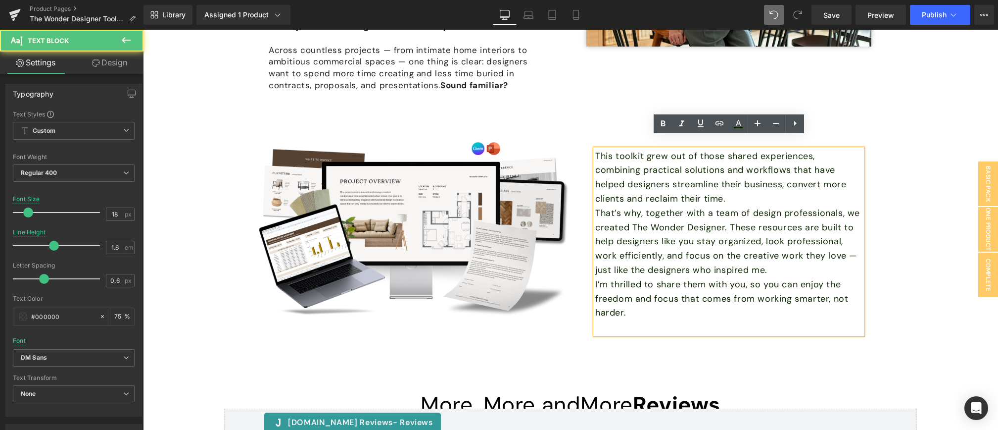
click at [595, 149] on div "This toolkit grew out of those shared experiences, combining practical solution…" at bounding box center [728, 241] width 267 height 185
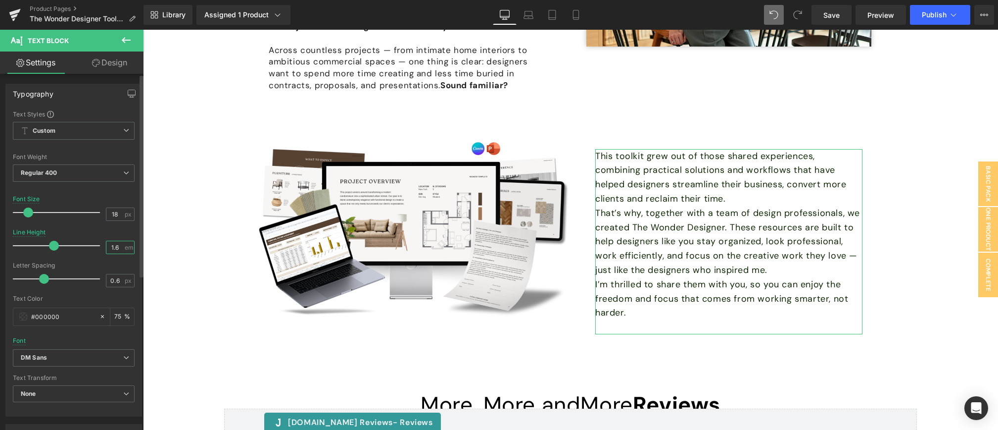
drag, startPoint x: 114, startPoint y: 247, endPoint x: 99, endPoint y: 247, distance: 14.9
click at [99, 247] on div "Line Height 1.6 em" at bounding box center [74, 245] width 122 height 33
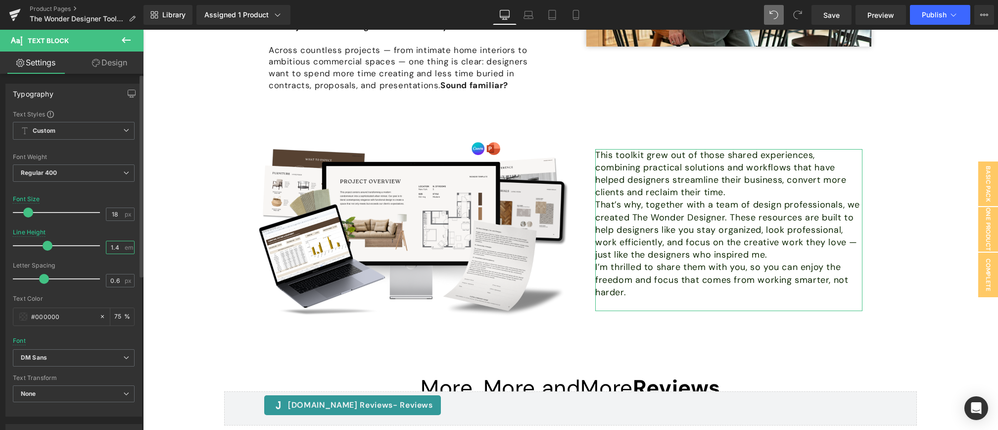
type input "1.4"
click at [102, 263] on div "Letter Spacing" at bounding box center [74, 265] width 122 height 7
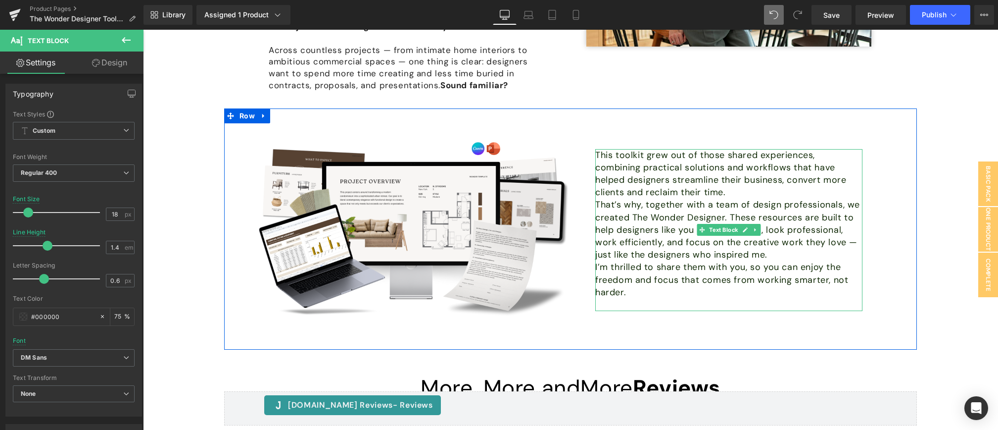
click at [728, 180] on p "This toolkit grew out of those shared experiences, combining practical solution…" at bounding box center [728, 174] width 267 height 50
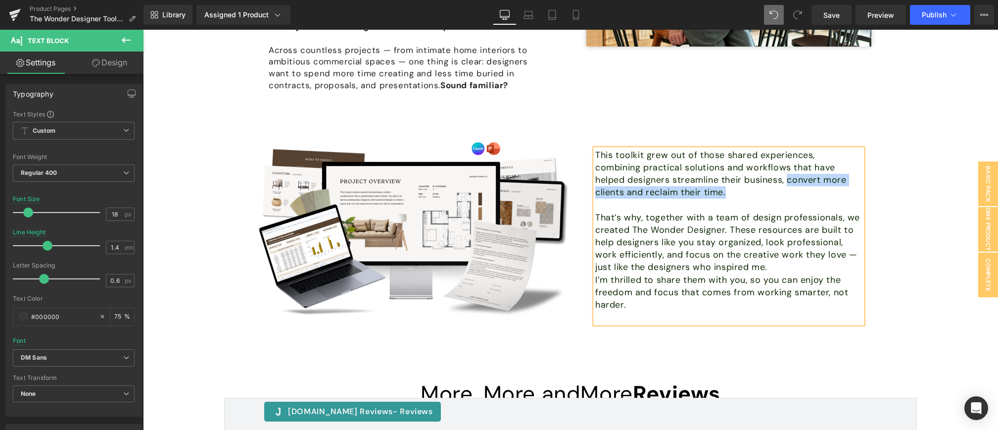
drag, startPoint x: 791, startPoint y: 168, endPoint x: 726, endPoint y: 182, distance: 66.3
click at [727, 183] on p "This toolkit grew out of those shared experiences, combining practical solution…" at bounding box center [728, 174] width 267 height 50
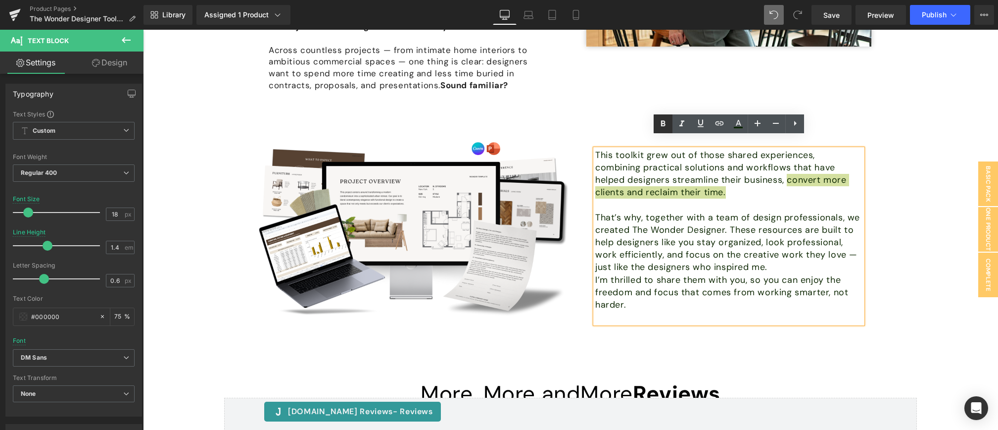
click at [663, 124] on icon at bounding box center [663, 123] width 4 height 6
click at [780, 255] on p "That’s why, together with a team of design professionals, we created The Wonder…" at bounding box center [728, 242] width 267 height 62
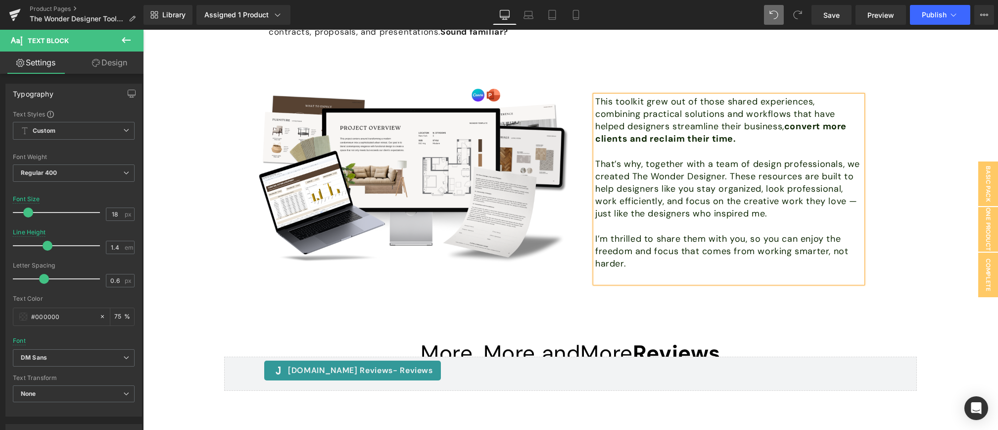
scroll to position [8079, 0]
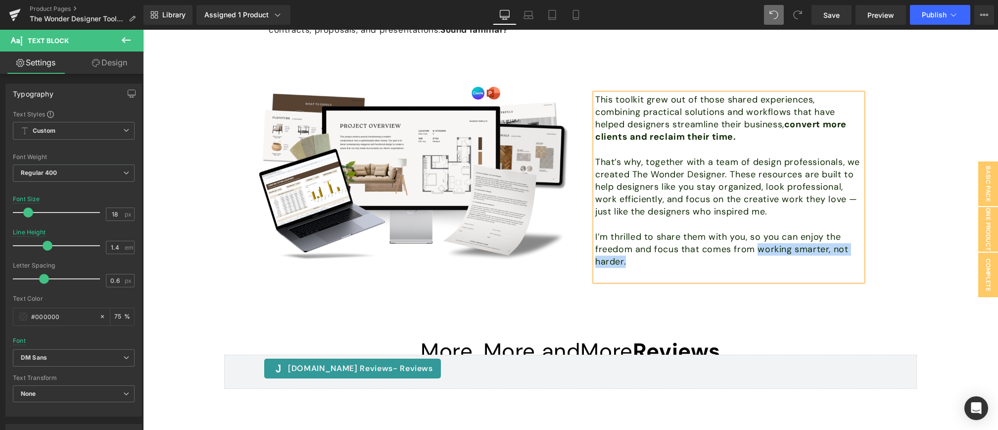
drag, startPoint x: 758, startPoint y: 237, endPoint x: 784, endPoint y: 252, distance: 30.0
click at [783, 253] on p "I’m thrilled to share them with you, so you can enjoy the freedom and focus tha…" at bounding box center [728, 250] width 267 height 38
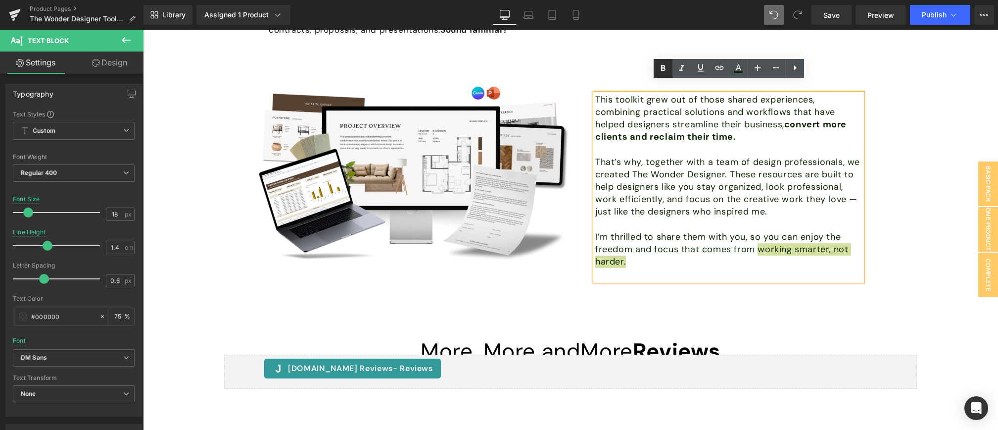
click at [664, 69] on icon at bounding box center [663, 68] width 12 height 12
click at [874, 137] on div "This toolkit grew out of those shared experiences, combining practical solution…" at bounding box center [729, 182] width 317 height 197
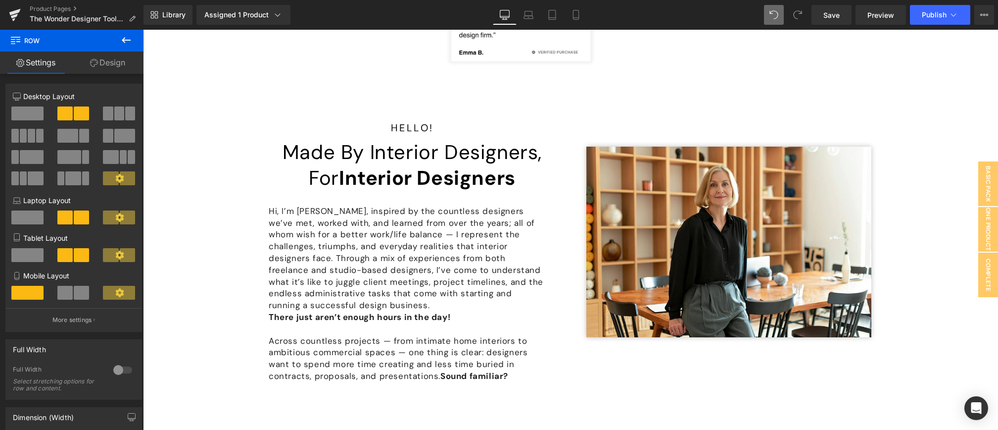
scroll to position [7733, 0]
click at [836, 20] on span "Save" at bounding box center [832, 15] width 16 height 10
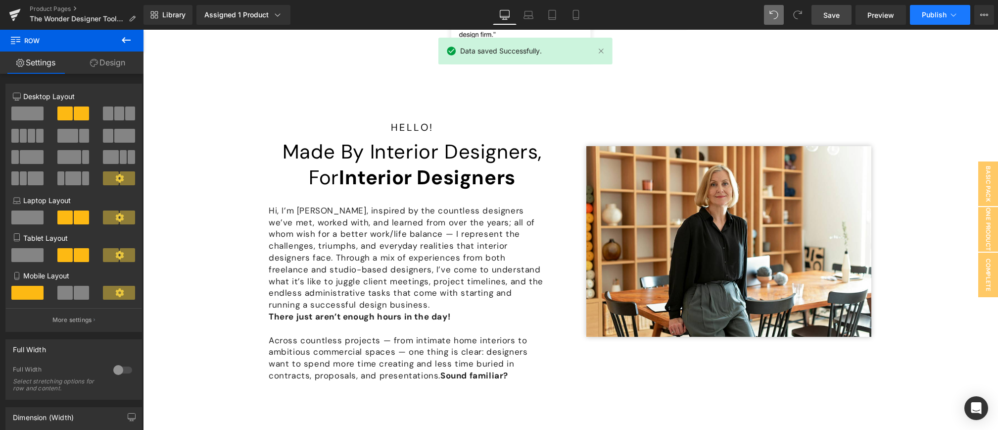
click at [929, 18] on span "Publish" at bounding box center [934, 15] width 25 height 8
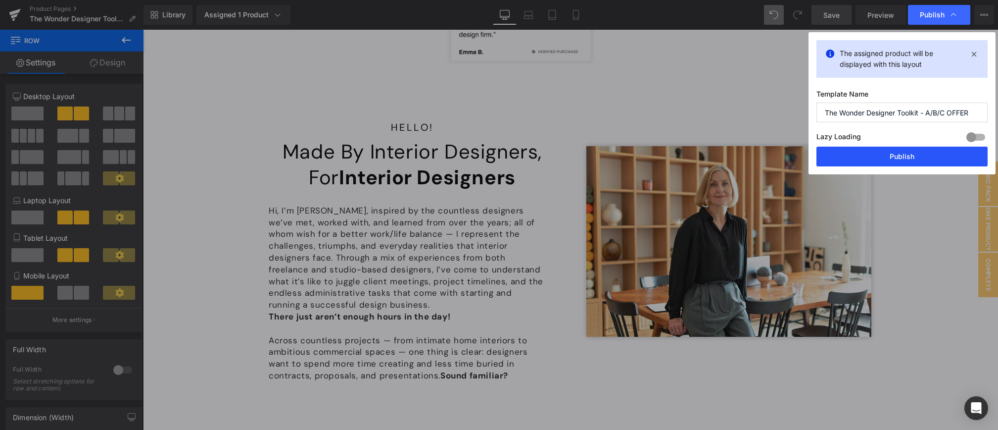
click at [901, 159] on button "Publish" at bounding box center [902, 157] width 171 height 20
